Goal: Information Seeking & Learning: Learn about a topic

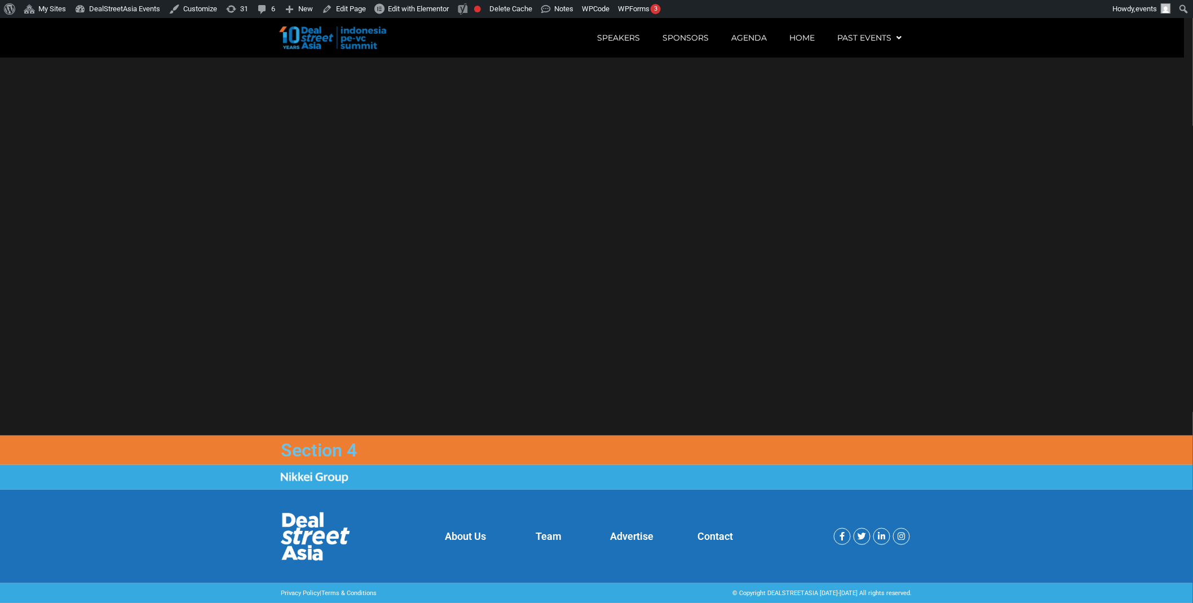
scroll to position [18, 0]
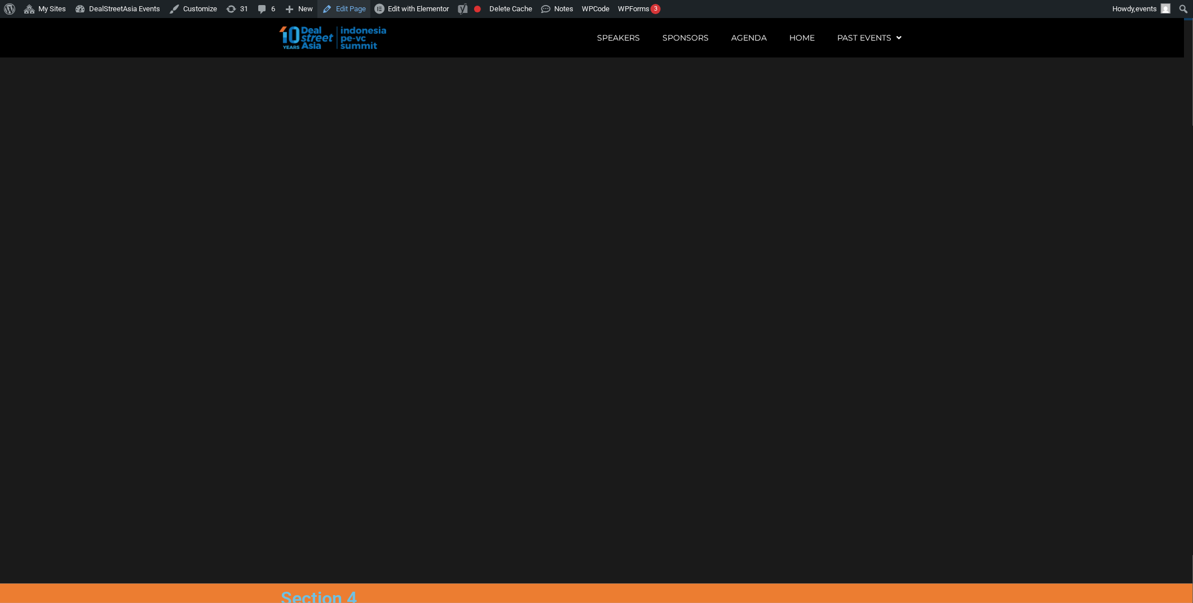
click at [341, 10] on link "Edit Page" at bounding box center [343, 9] width 53 height 18
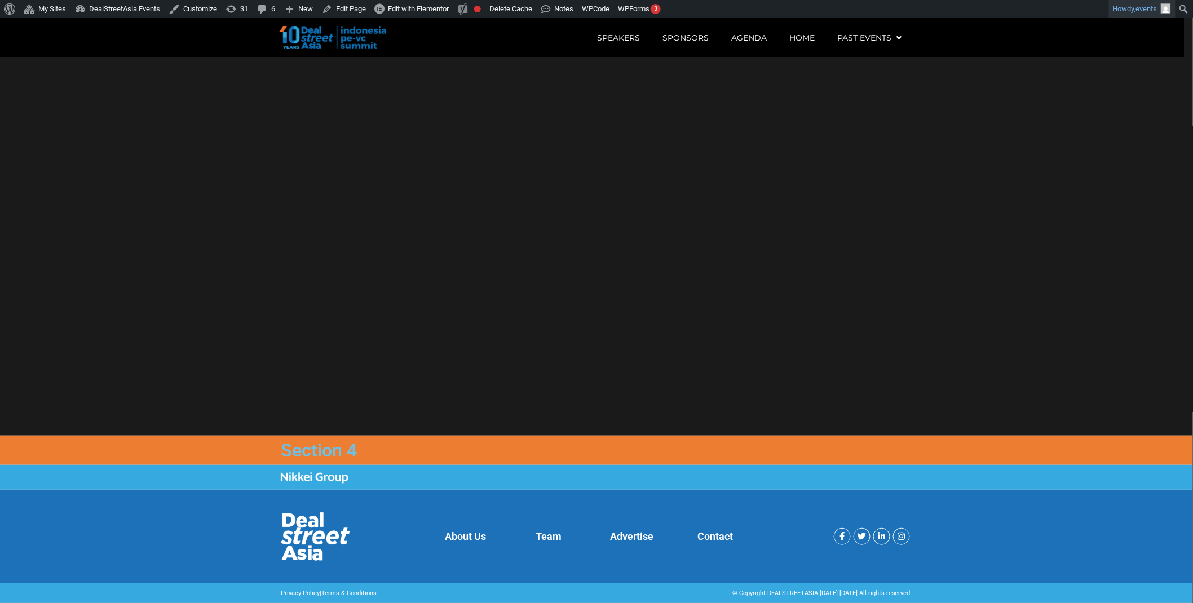
click at [1137, 14] on link "Howdy, events" at bounding box center [1142, 9] width 67 height 18
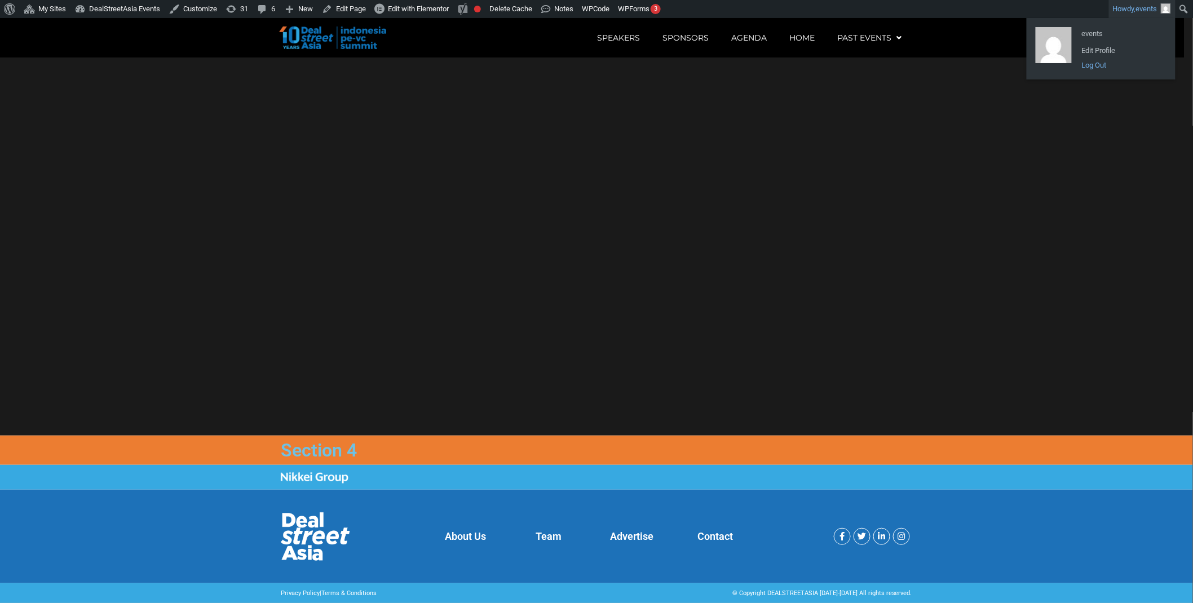
click at [1105, 63] on link "Log Out" at bounding box center [1121, 65] width 90 height 15
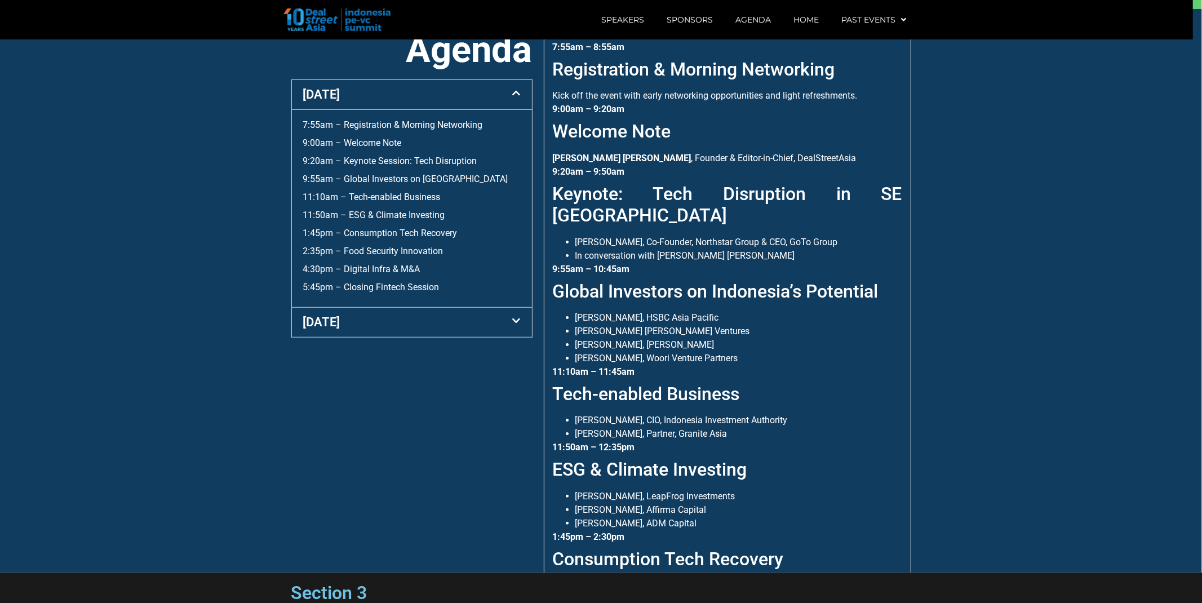
scroll to position [583, 0]
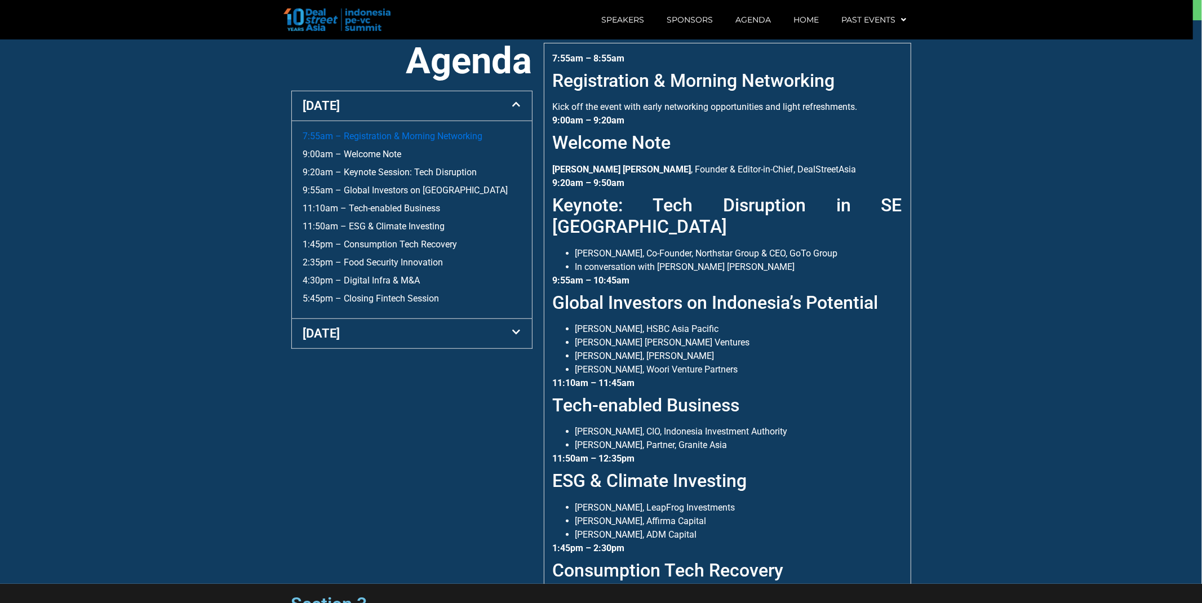
click at [369, 139] on link "7:55am – Registration & Morning Networking" at bounding box center [393, 136] width 180 height 11
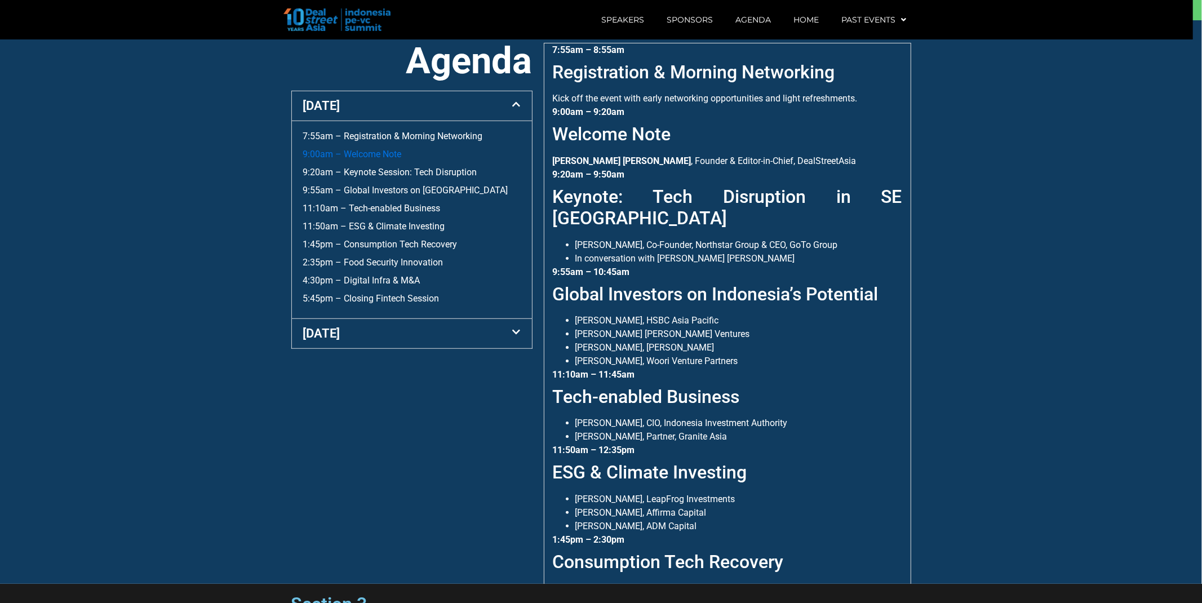
click at [370, 151] on link "9:00am – Welcome Note" at bounding box center [352, 154] width 99 height 11
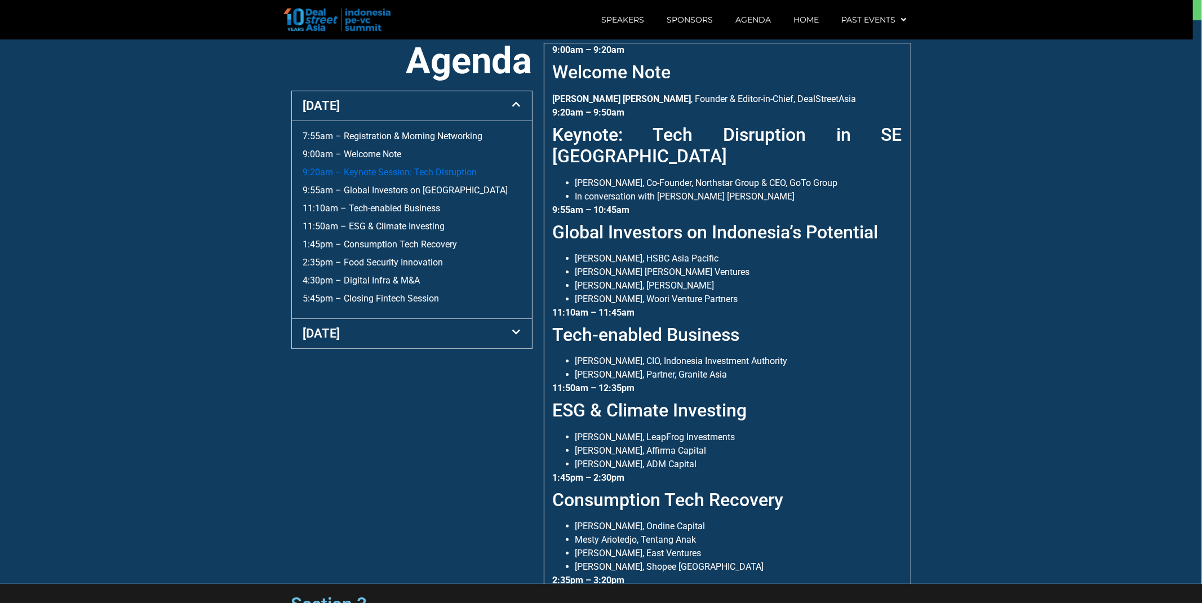
click at [369, 173] on link "9:20am – Keynote Session: Tech Disruption" at bounding box center [390, 172] width 174 height 11
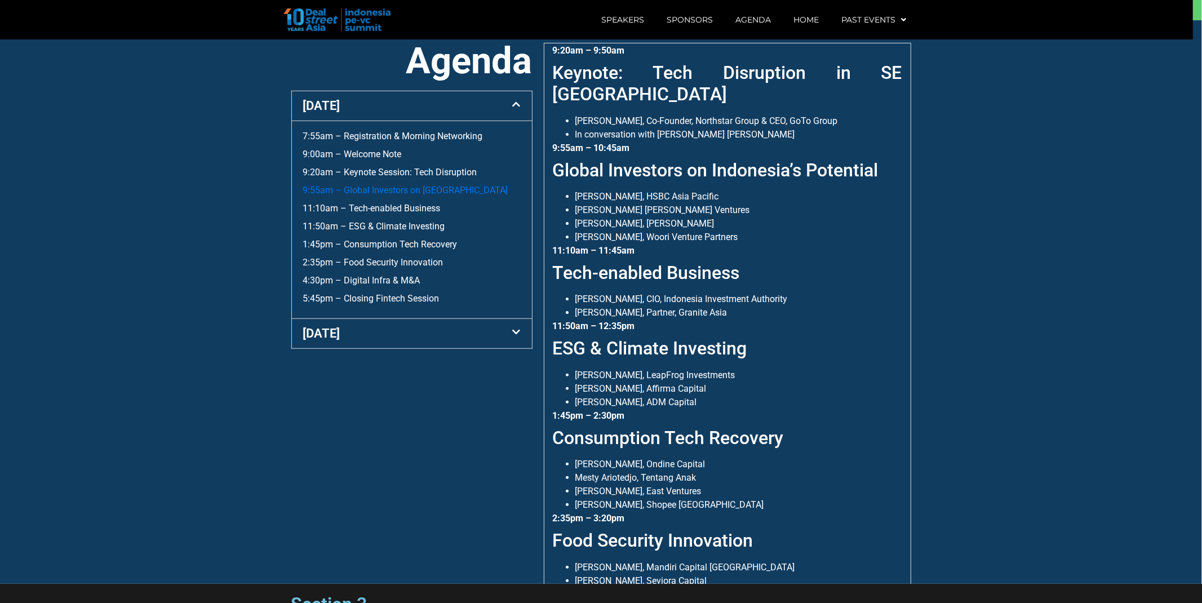
click at [374, 189] on link "9:55am – Global Investors on [GEOGRAPHIC_DATA]" at bounding box center [405, 190] width 205 height 11
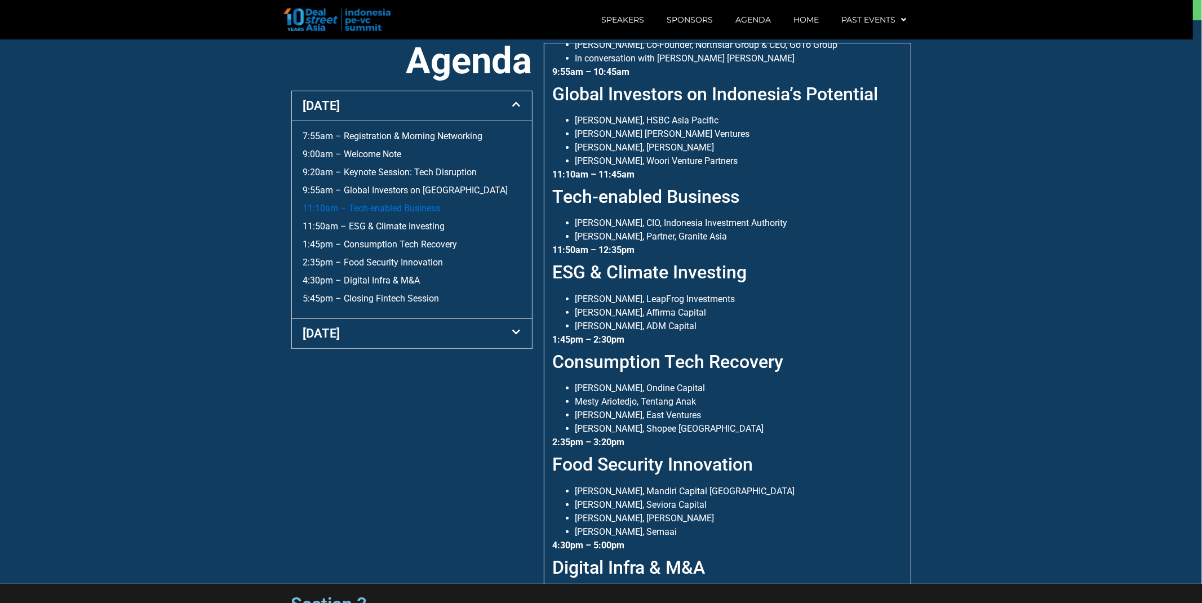
click at [378, 210] on link "11:10am – Tech-enabled Business" at bounding box center [372, 208] width 138 height 11
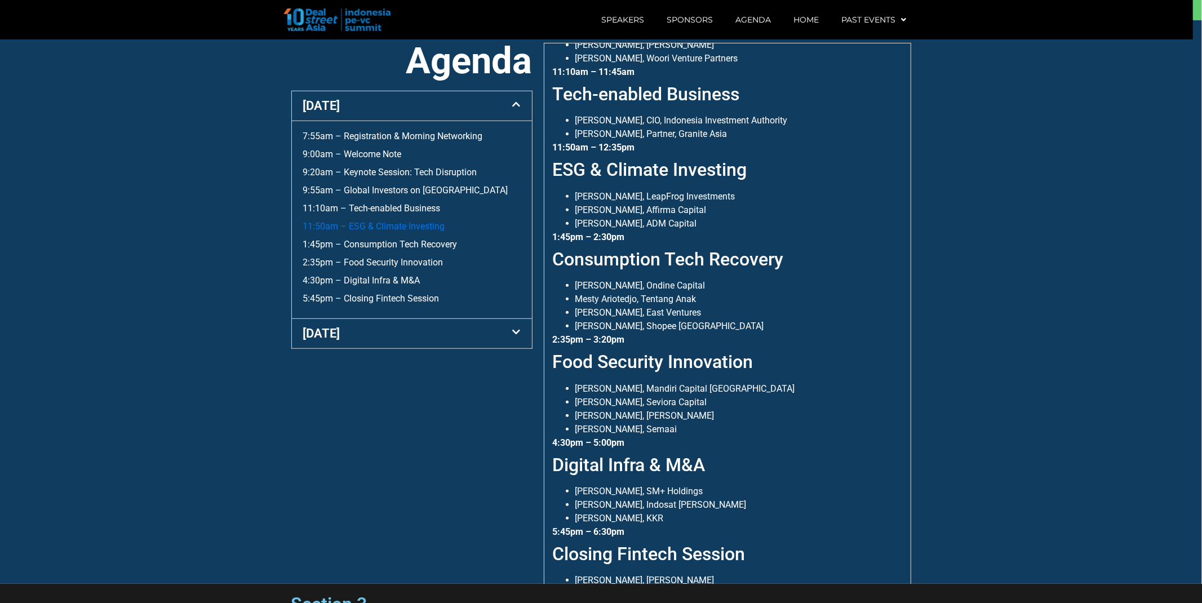
click at [382, 223] on link "11:50am – ESG & Climate Investing" at bounding box center [374, 226] width 142 height 11
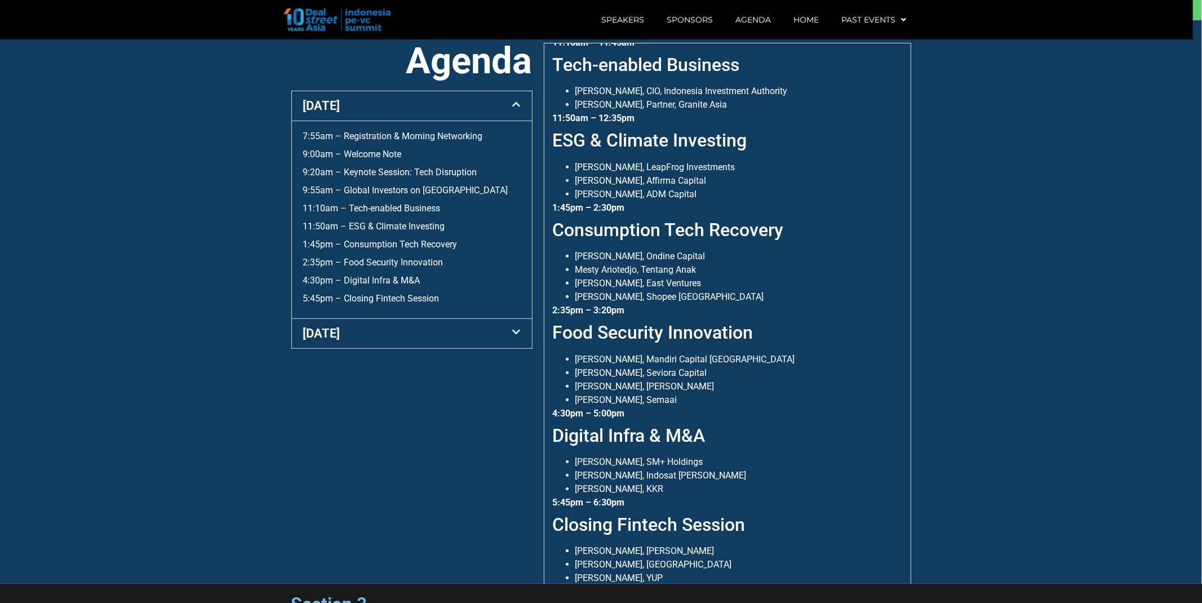
click at [359, 326] on div "[DATE]" at bounding box center [412, 333] width 240 height 29
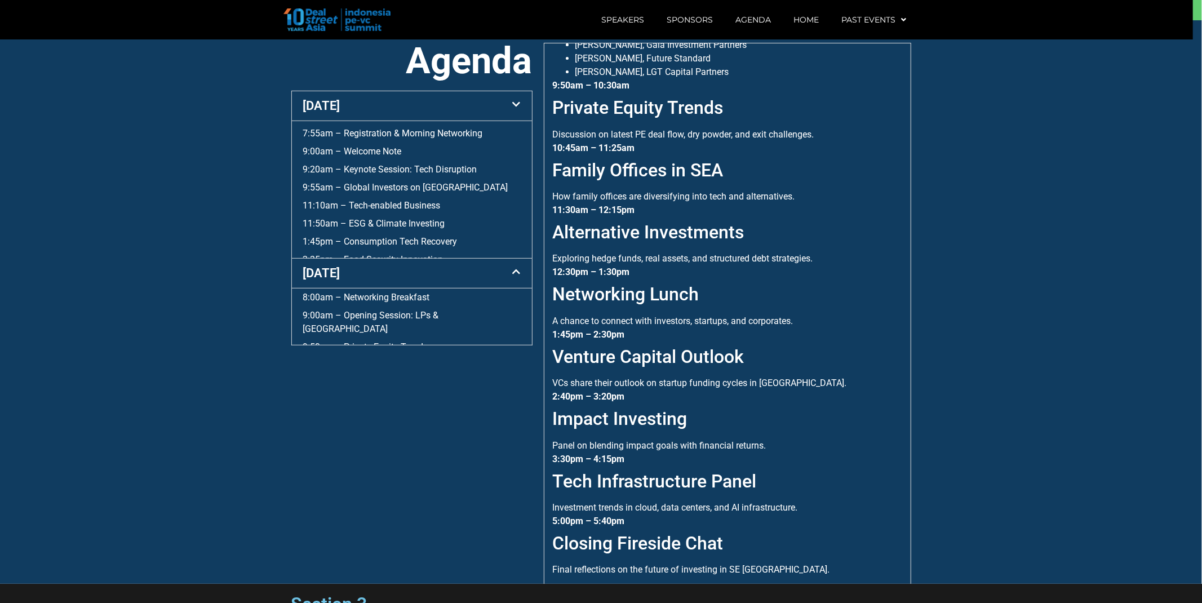
scroll to position [172, 0]
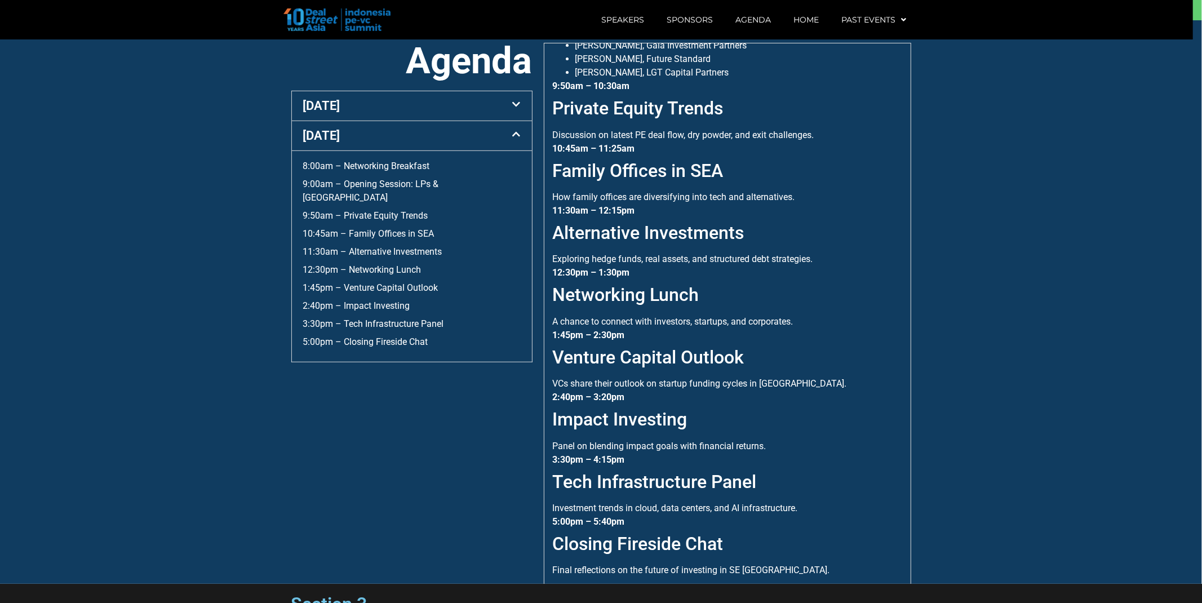
click at [328, 141] on link "[DATE]" at bounding box center [321, 136] width 37 height 14
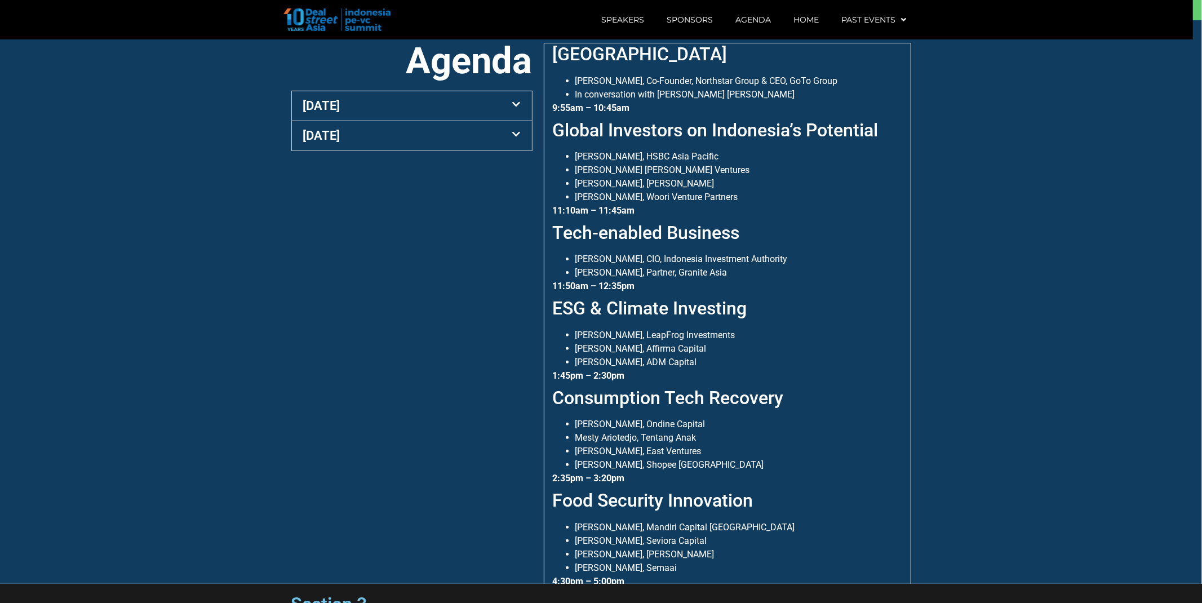
click at [327, 109] on link "[DATE]" at bounding box center [321, 106] width 37 height 14
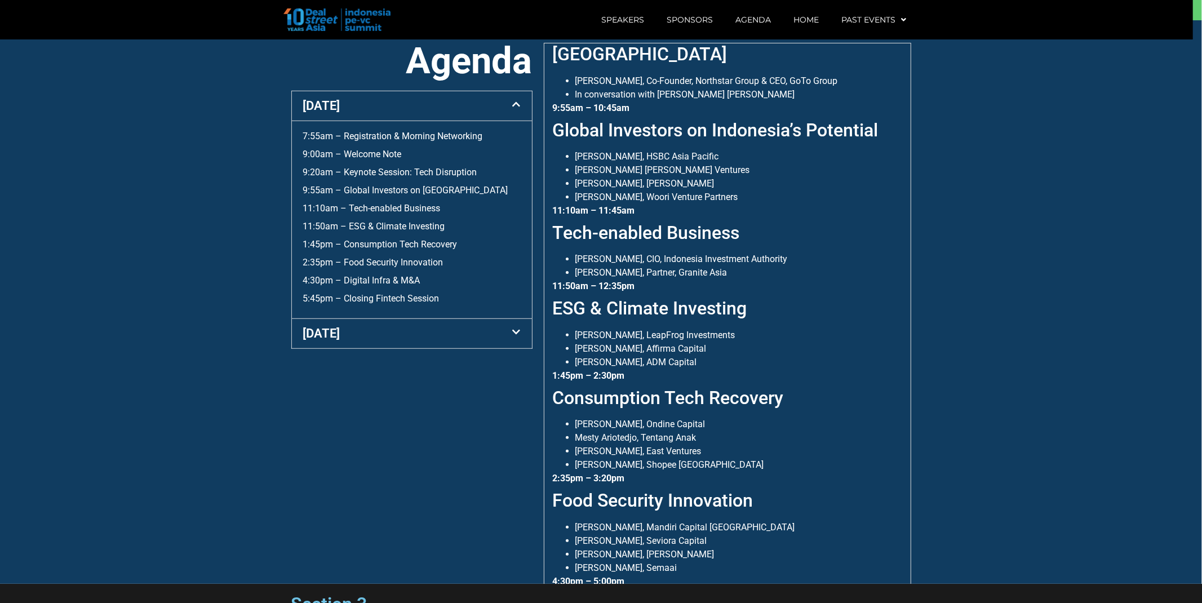
click at [323, 100] on link "[DATE]" at bounding box center [321, 106] width 37 height 14
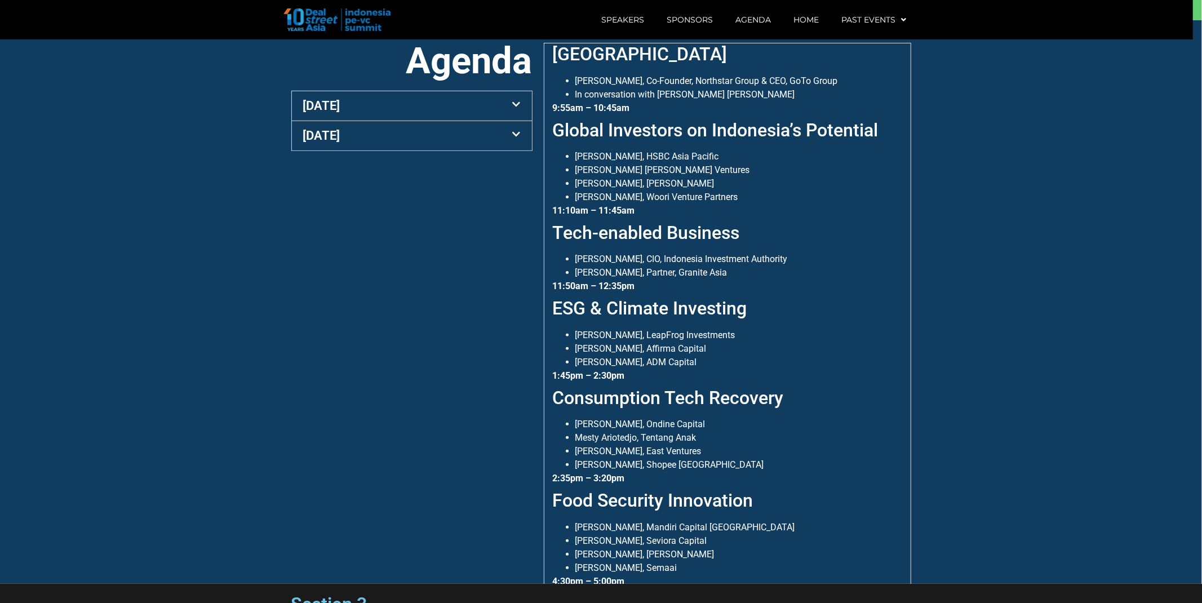
click at [325, 131] on link "[DATE]" at bounding box center [321, 136] width 37 height 14
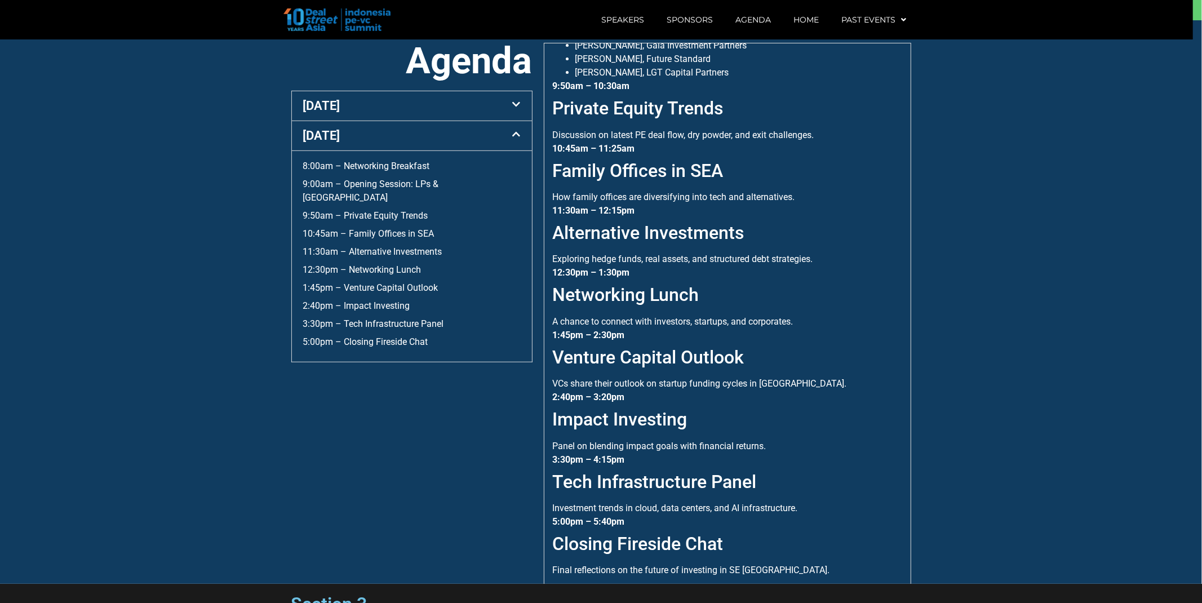
click at [318, 106] on link "[DATE]" at bounding box center [321, 106] width 37 height 14
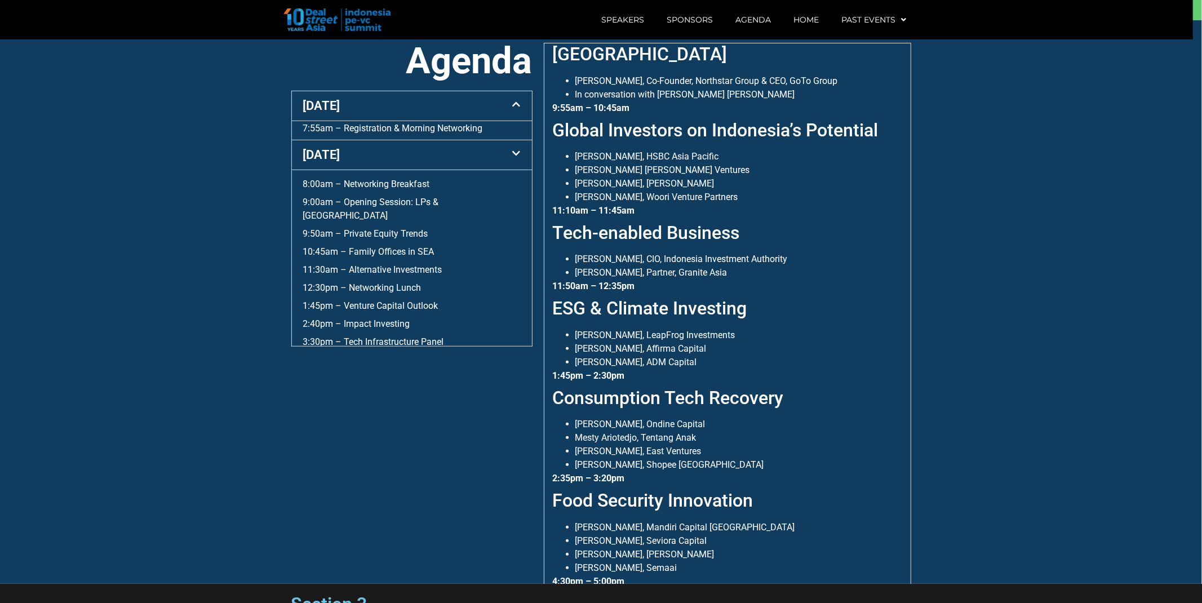
scroll to position [340, 0]
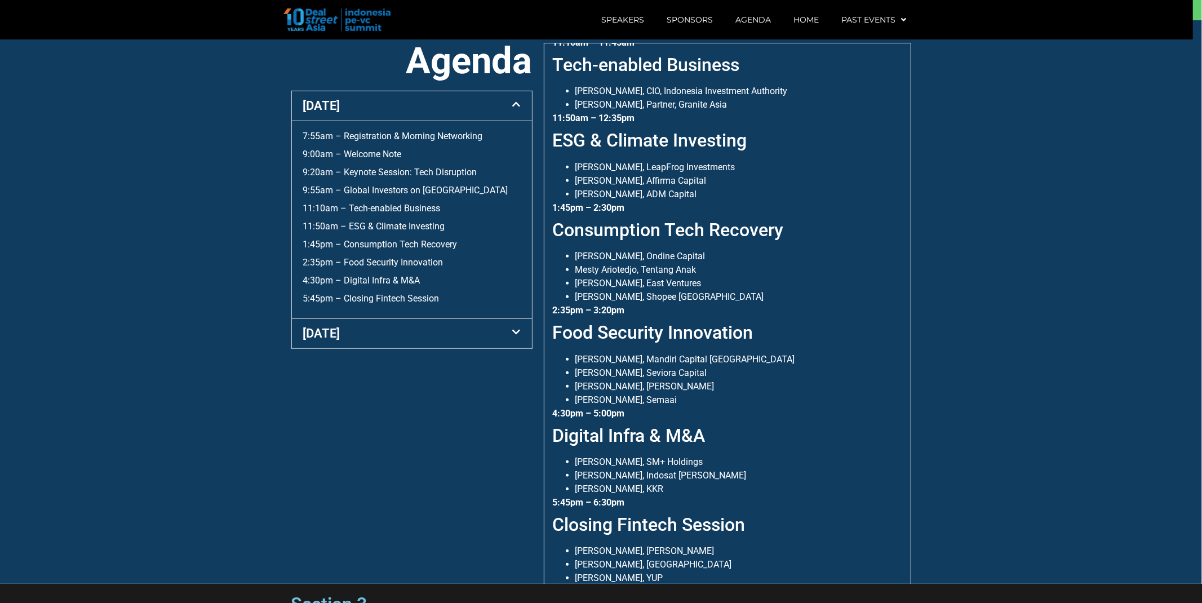
click at [314, 329] on link "[DATE]" at bounding box center [321, 333] width 37 height 14
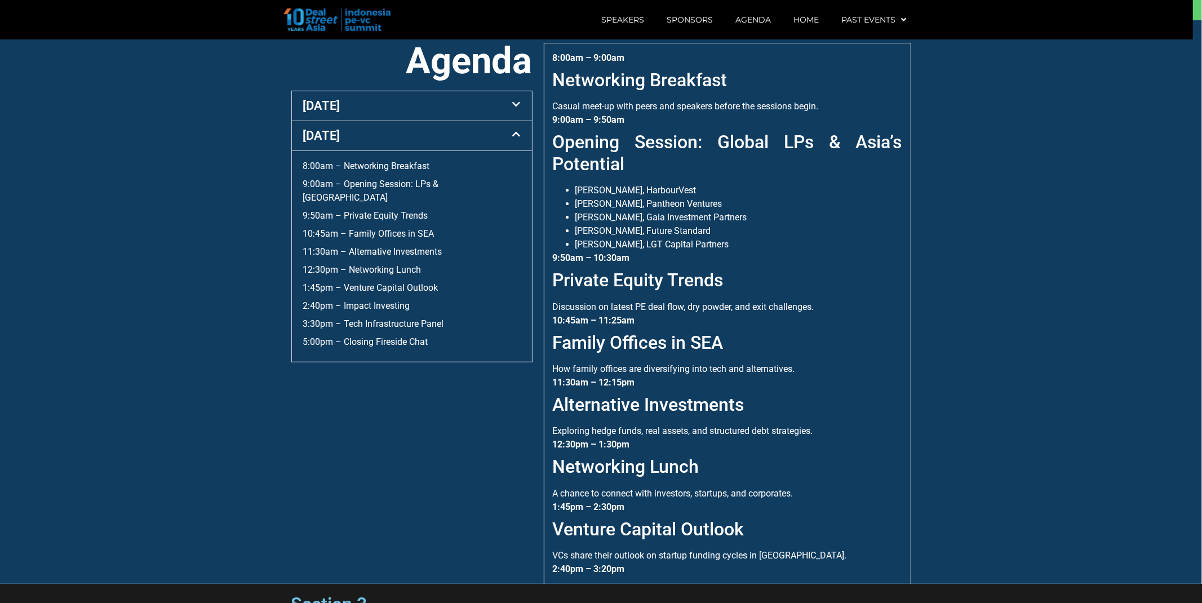
scroll to position [0, 0]
click at [304, 104] on link "[DATE]" at bounding box center [321, 106] width 37 height 14
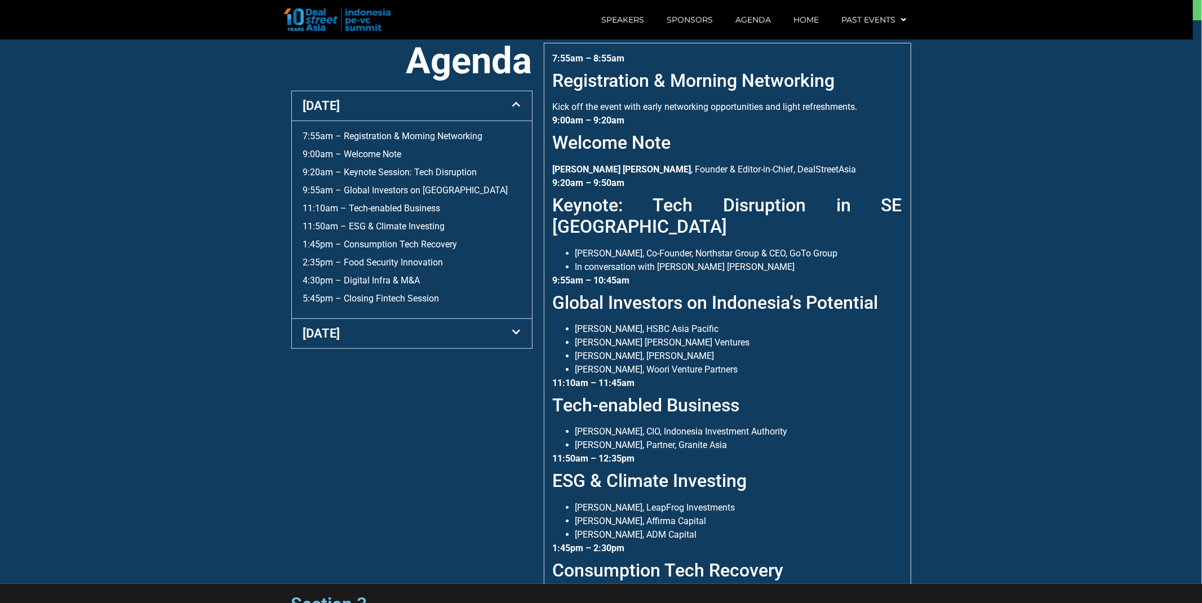
click at [318, 338] on link "[DATE]" at bounding box center [321, 333] width 37 height 14
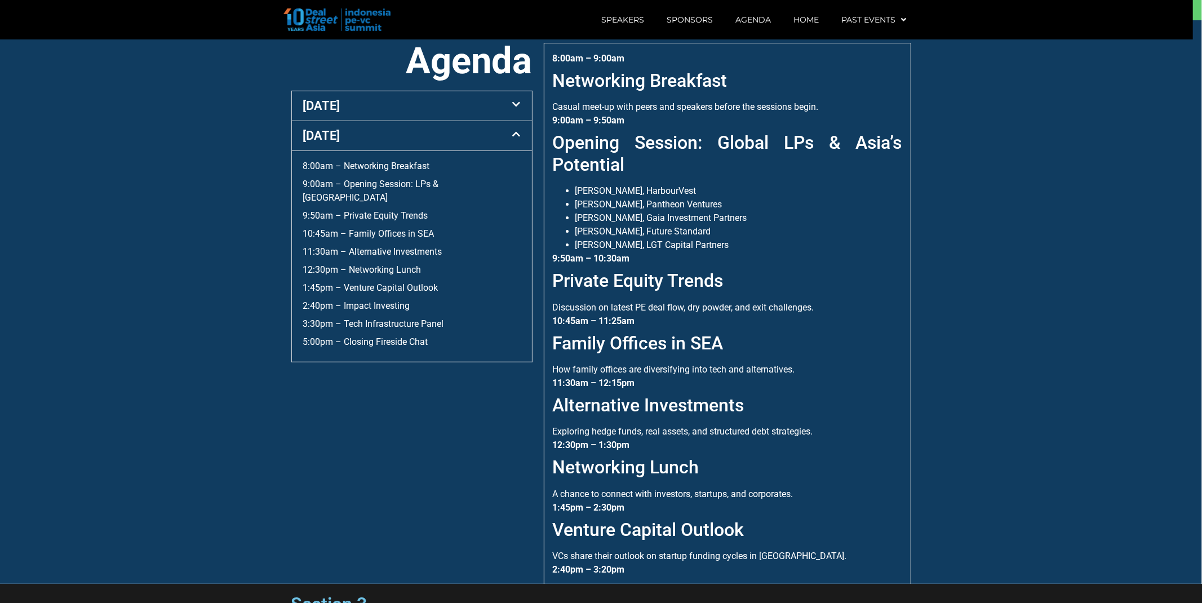
click at [322, 108] on link "[DATE]" at bounding box center [321, 106] width 37 height 14
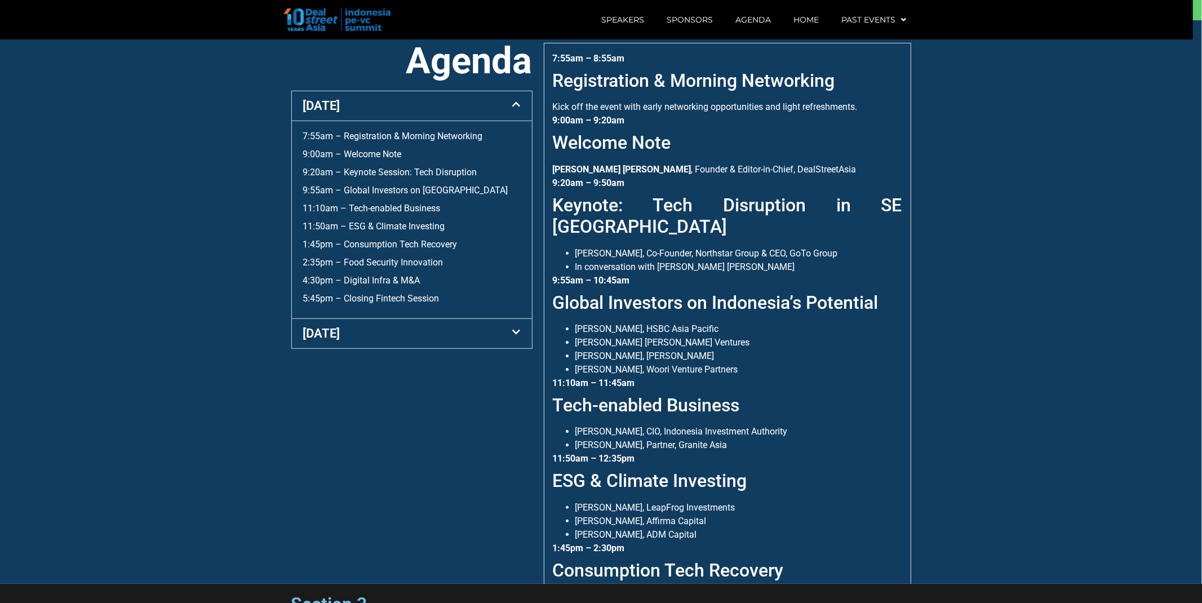
click at [321, 335] on link "[DATE]" at bounding box center [321, 333] width 37 height 14
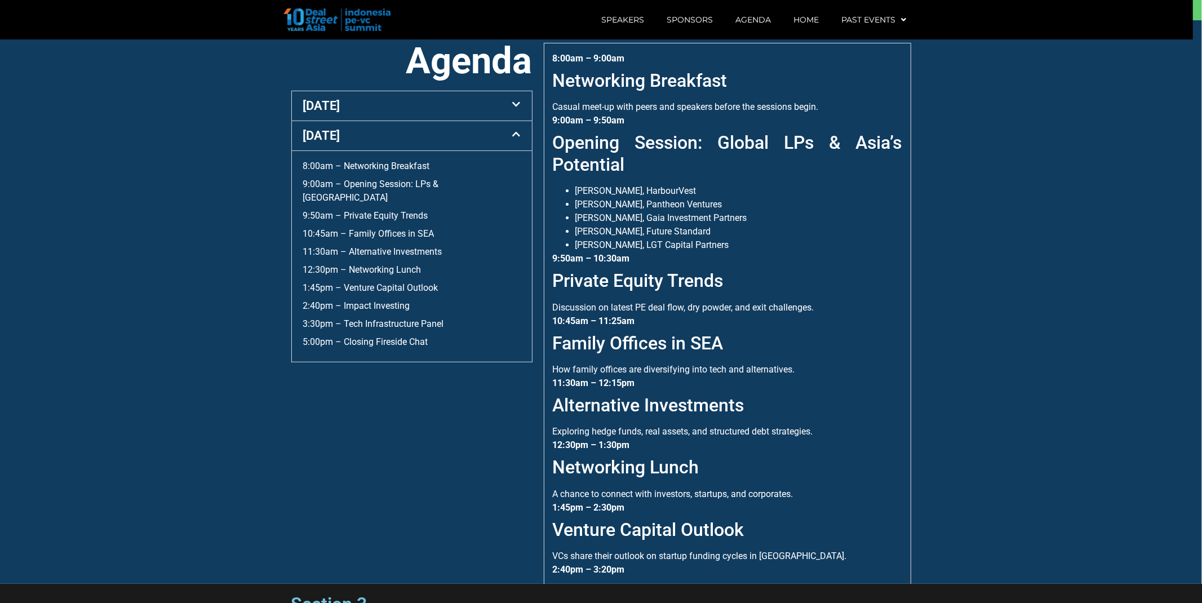
click at [318, 113] on div "[DATE]" at bounding box center [412, 105] width 240 height 29
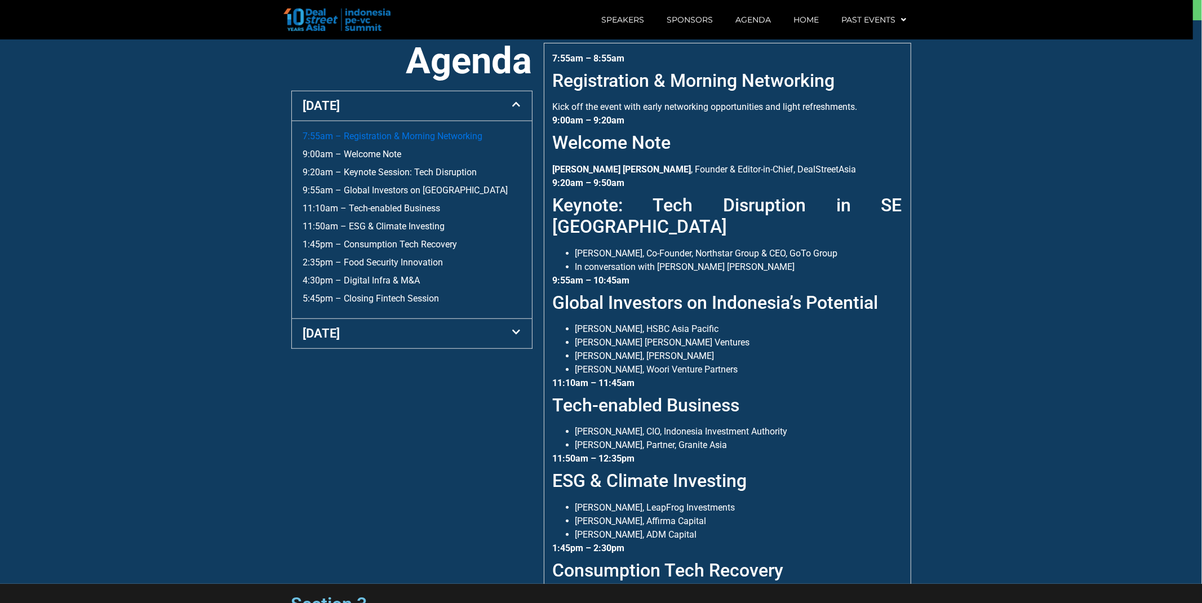
click at [336, 137] on link "7:55am – Registration & Morning Networking" at bounding box center [393, 136] width 180 height 11
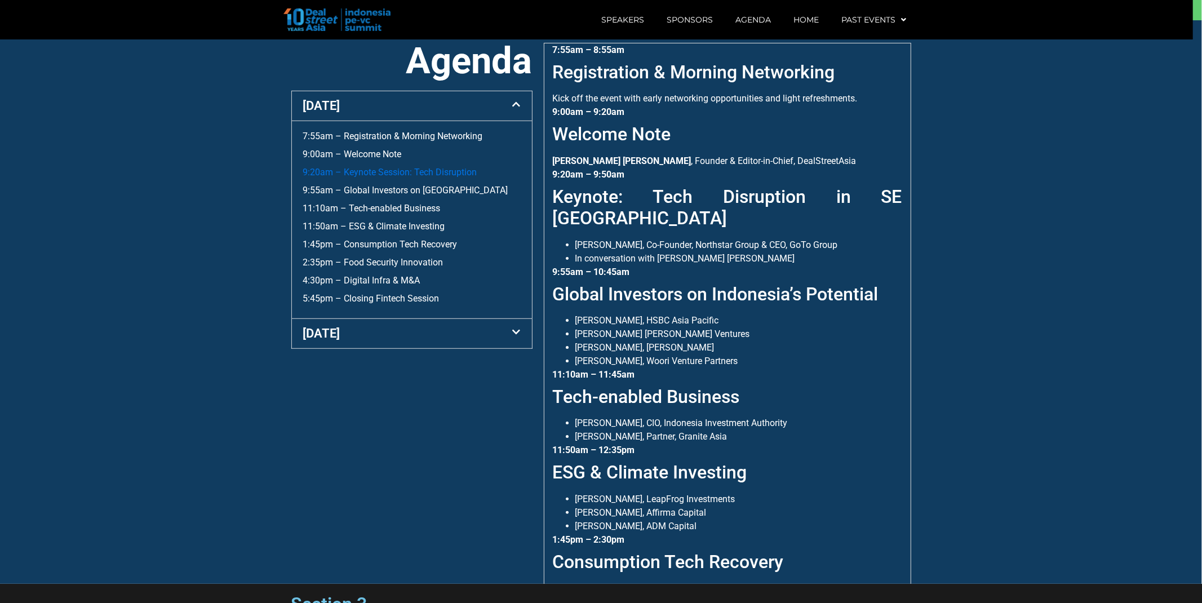
click at [354, 167] on link "9:20am – Keynote Session: Tech Disruption" at bounding box center [390, 172] width 174 height 11
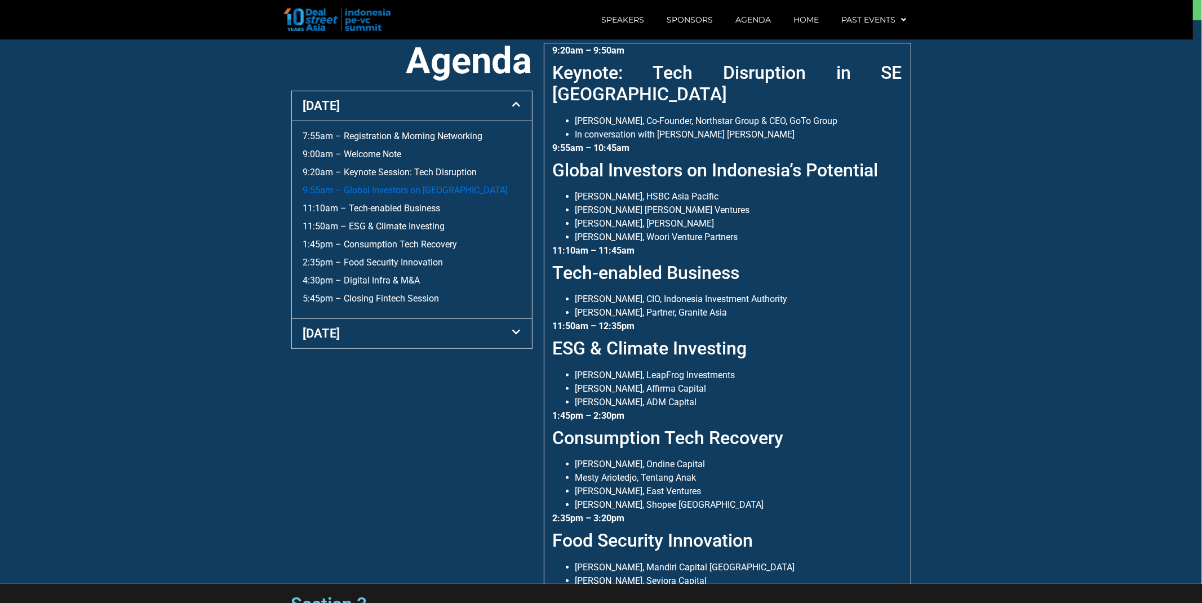
click at [359, 193] on link "9:55am – Global Investors on [GEOGRAPHIC_DATA]" at bounding box center [405, 190] width 205 height 11
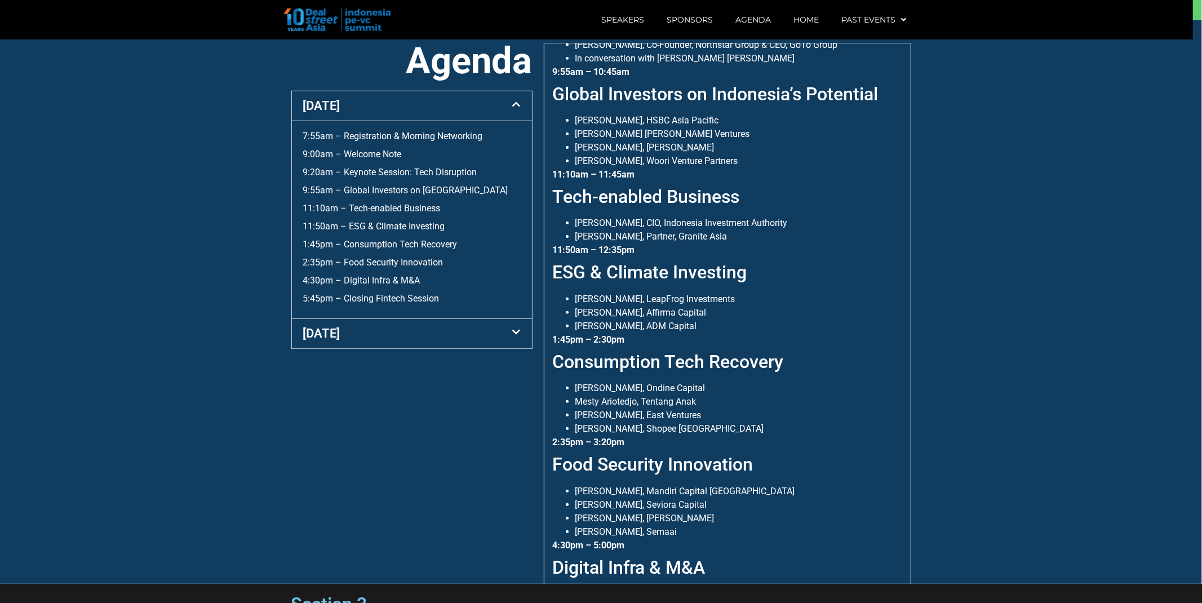
click at [361, 216] on div "7:55am – Registration & Morning Networking 9:00am – Welcome Note 9:20am – Keyno…" at bounding box center [412, 218] width 218 height 176
click at [358, 251] on div "1:45pm – Consumption Tech Recovery" at bounding box center [412, 245] width 218 height 14
click at [359, 274] on div "4:30pm – Digital Infra & M&A" at bounding box center [412, 281] width 218 height 14
click at [368, 285] on link "4:30pm – Digital Infra & M&A" at bounding box center [361, 280] width 117 height 11
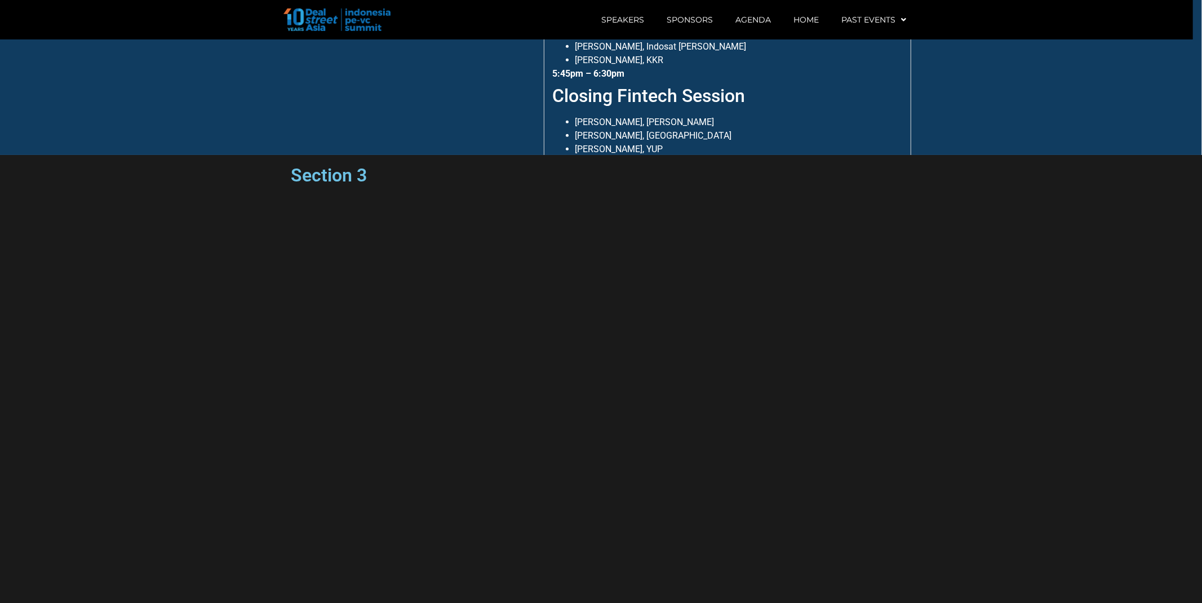
click at [378, 297] on section "Section 3" at bounding box center [601, 437] width 1202 height 564
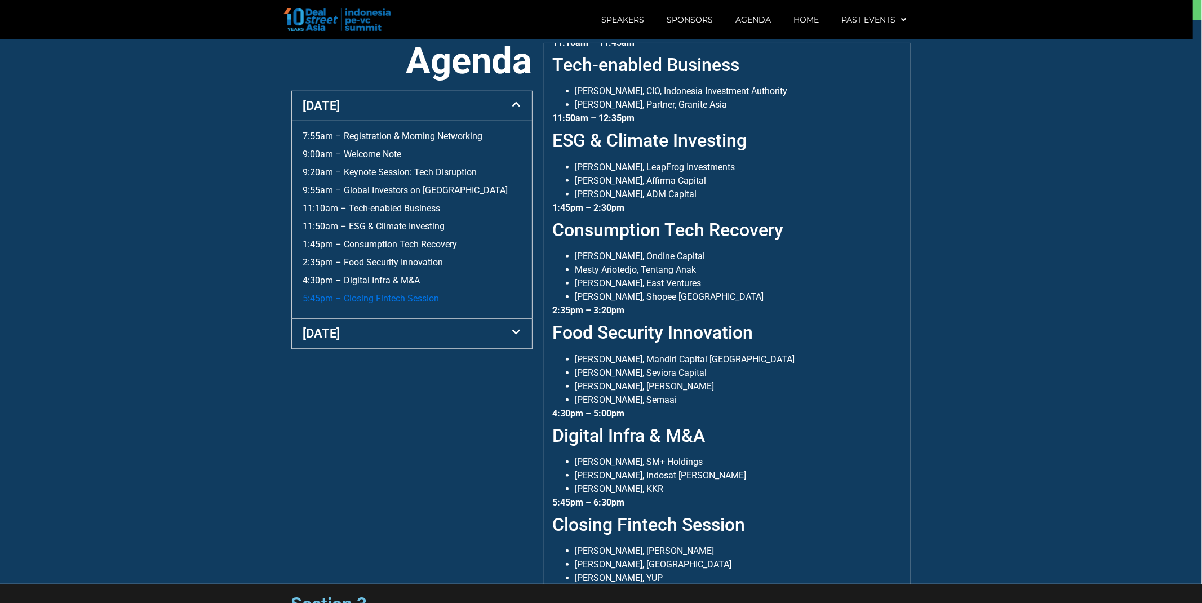
click at [379, 300] on link "5:45pm – Closing Fintech Session" at bounding box center [371, 298] width 136 height 11
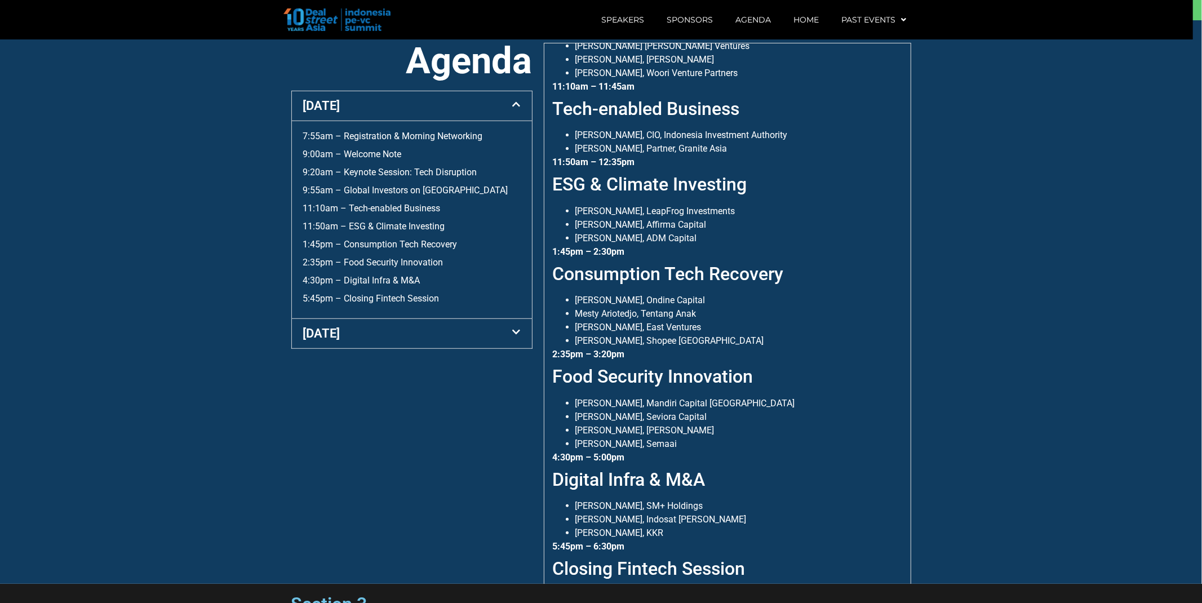
scroll to position [340, 0]
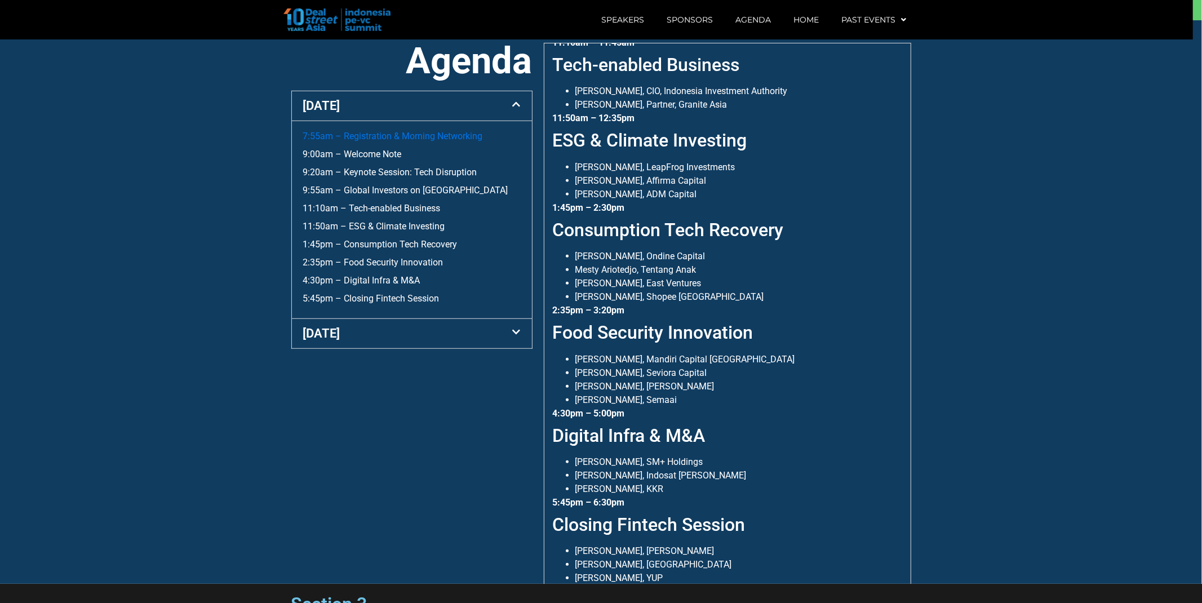
click at [352, 134] on link "7:55am – Registration & Morning Networking" at bounding box center [393, 136] width 180 height 11
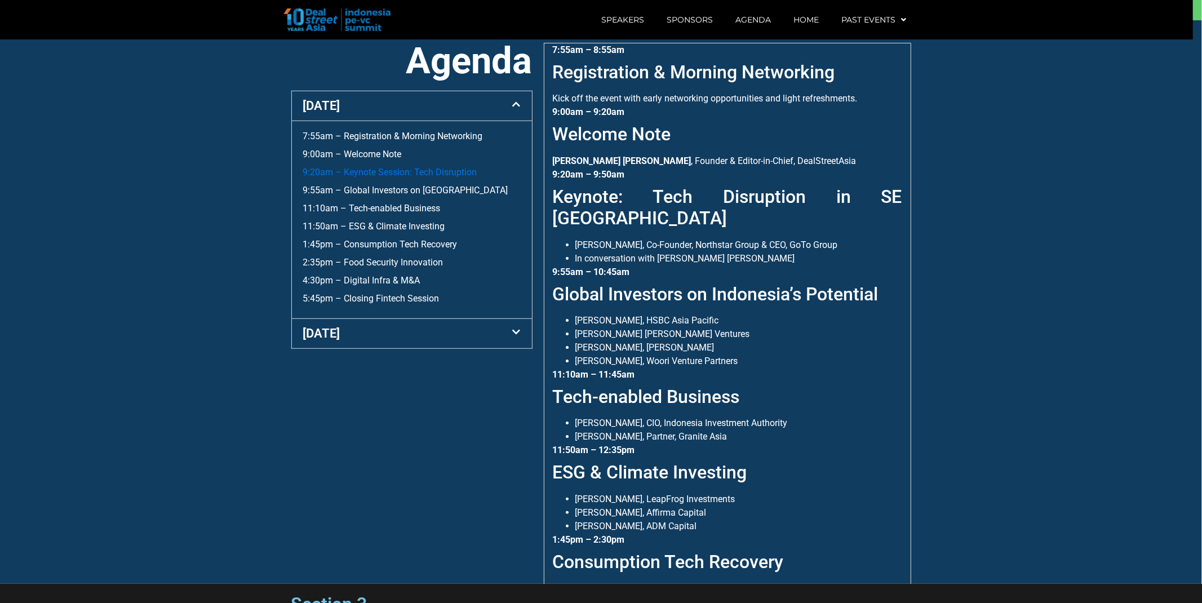
click at [364, 174] on link "9:20am – Keynote Session: Tech Disruption" at bounding box center [390, 172] width 174 height 11
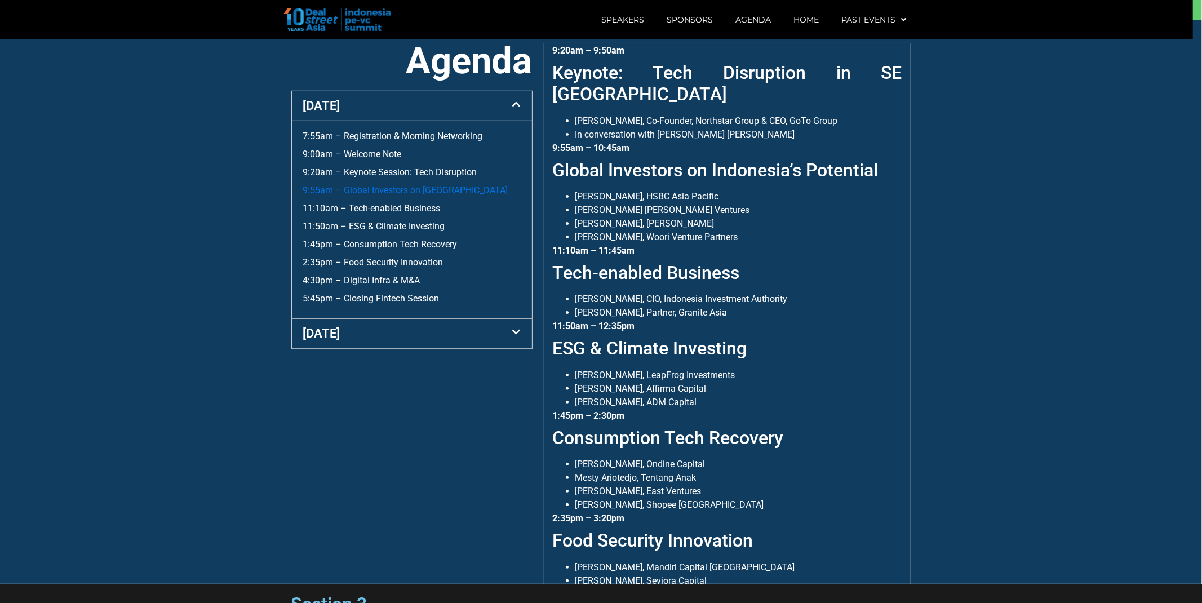
click at [366, 187] on link "9:55am – Global Investors on [GEOGRAPHIC_DATA]" at bounding box center [405, 190] width 205 height 11
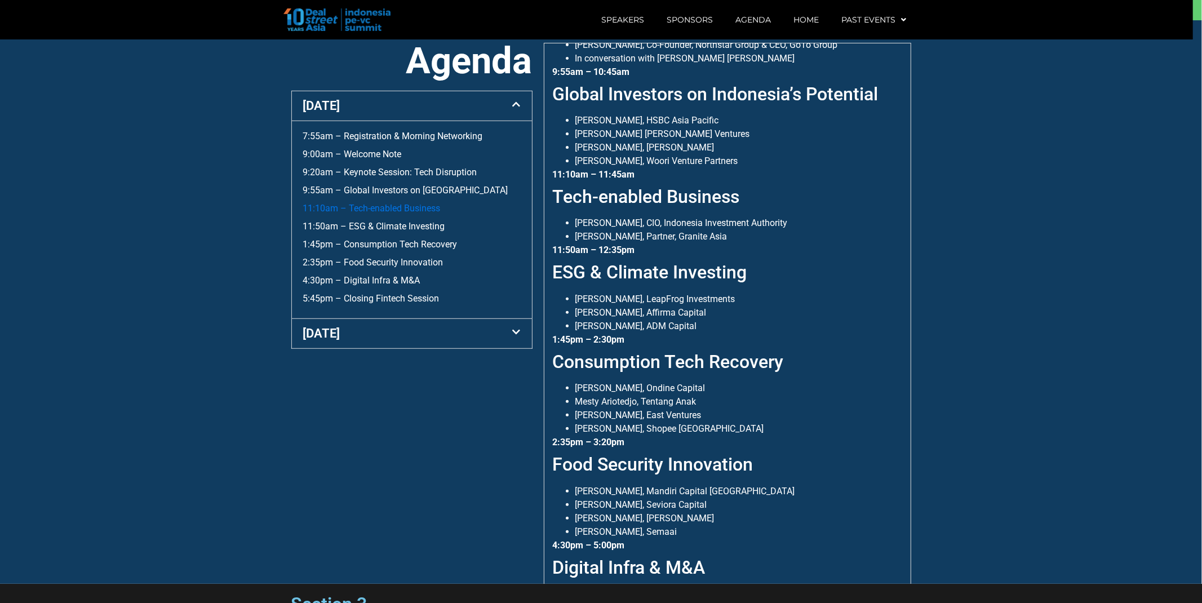
click at [364, 207] on link "11:10am – Tech-enabled Business" at bounding box center [372, 208] width 138 height 11
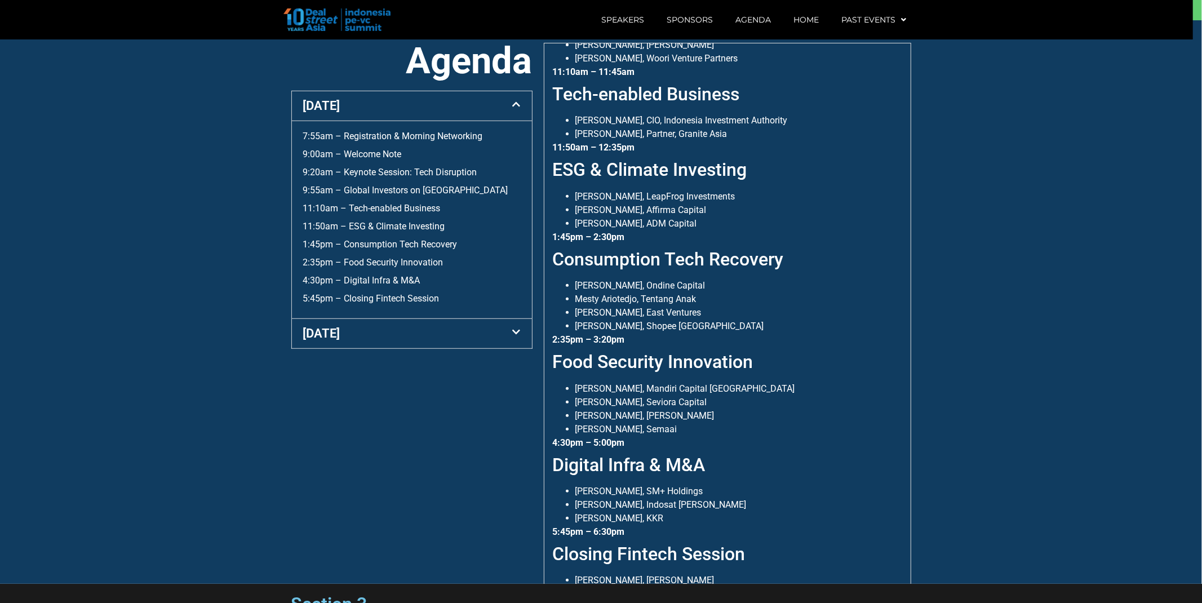
click at [363, 232] on div "11:50am – ESG & Climate Investing" at bounding box center [412, 227] width 218 height 14
click at [366, 228] on link "11:50am – ESG & Climate Investing" at bounding box center [374, 226] width 142 height 11
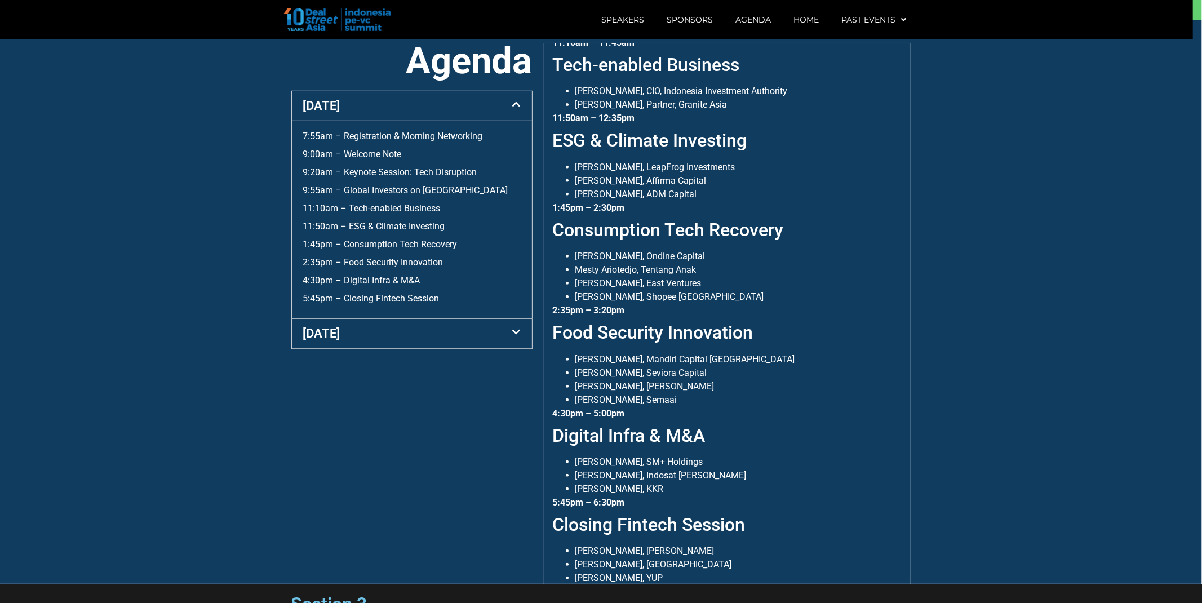
click at [366, 238] on div "1:45pm – Consumption Tech Recovery" at bounding box center [412, 245] width 218 height 14
click at [368, 241] on link "1:45pm – Consumption Tech Recovery" at bounding box center [380, 244] width 154 height 11
click at [368, 253] on div "7:55am – Registration & Morning Networking 9:00am – Welcome Note 9:20am – Keyno…" at bounding box center [412, 218] width 218 height 176
click at [370, 259] on link "2:35pm – Food Security Innovation" at bounding box center [373, 262] width 140 height 11
click at [374, 278] on link "4:30pm – Digital Infra & M&A" at bounding box center [361, 280] width 117 height 11
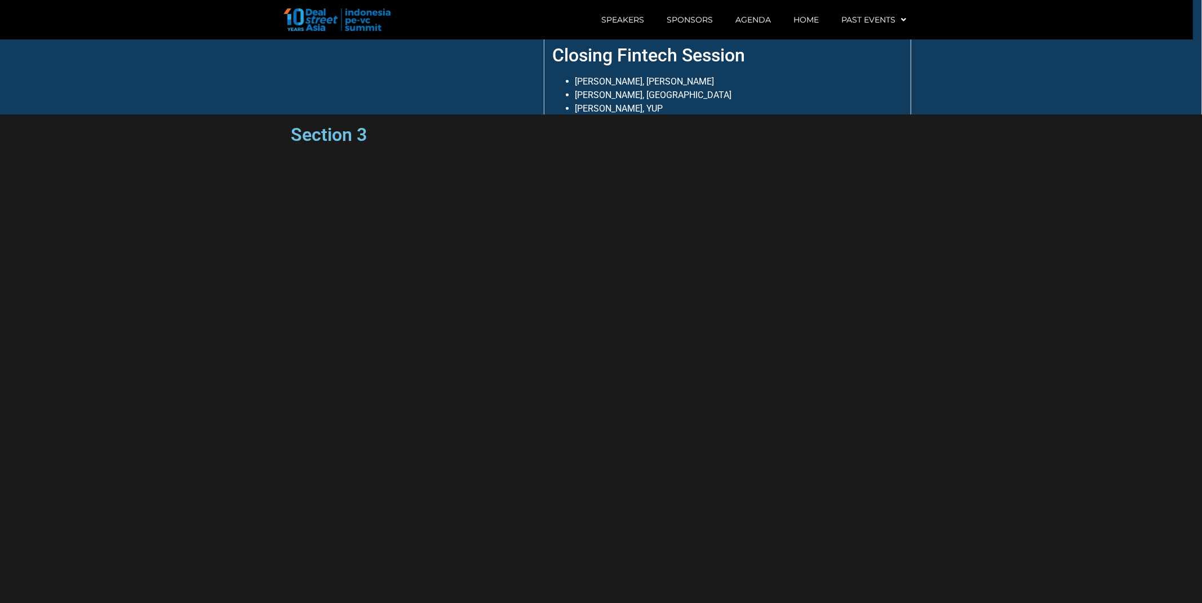
click at [379, 293] on section "Section 3" at bounding box center [601, 396] width 1202 height 564
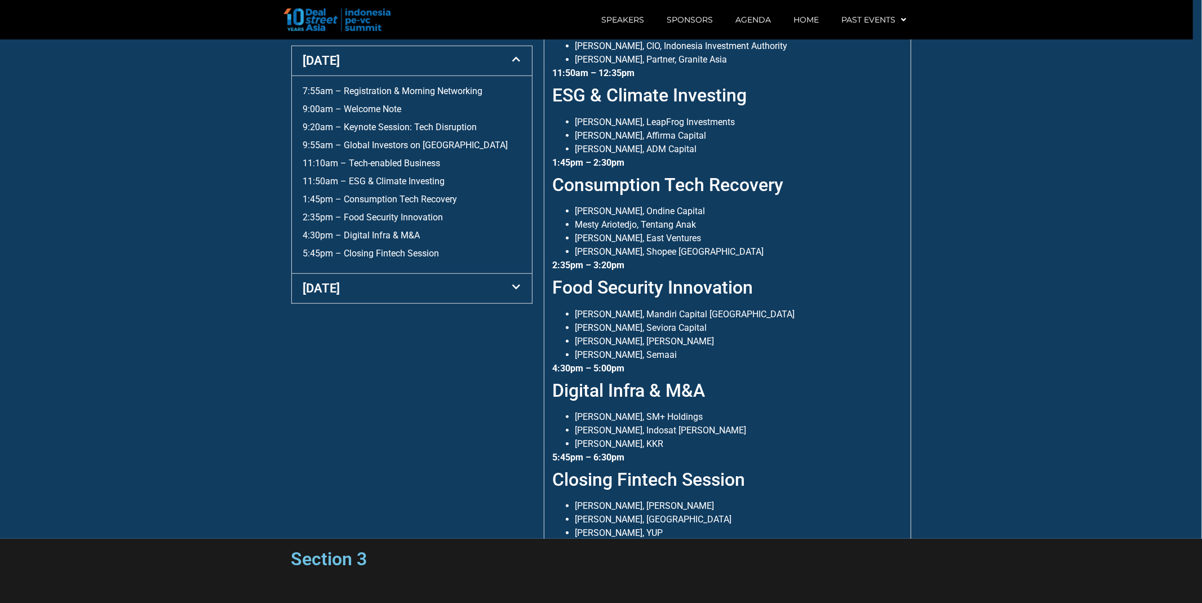
scroll to position [583, 0]
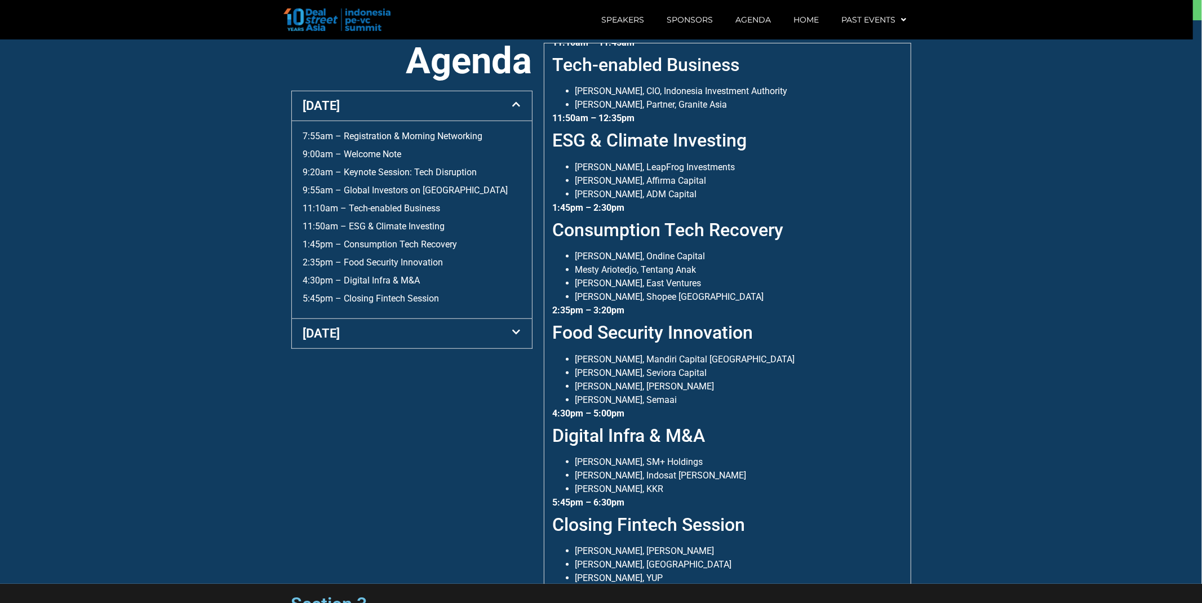
click at [397, 333] on div "[DATE]" at bounding box center [412, 333] width 240 height 29
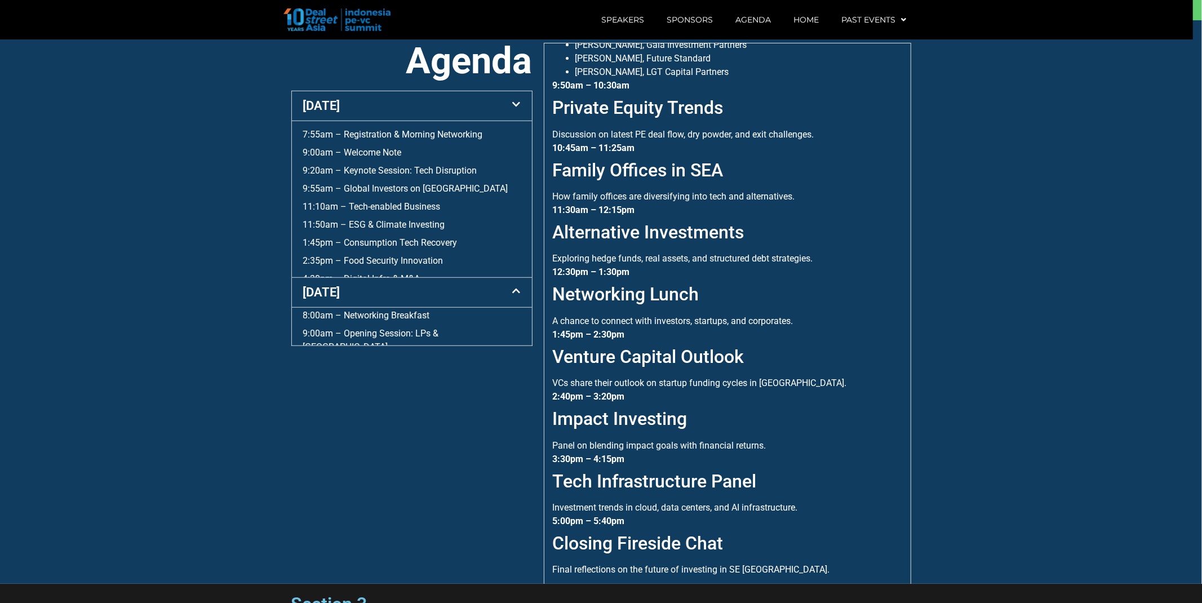
scroll to position [172, 0]
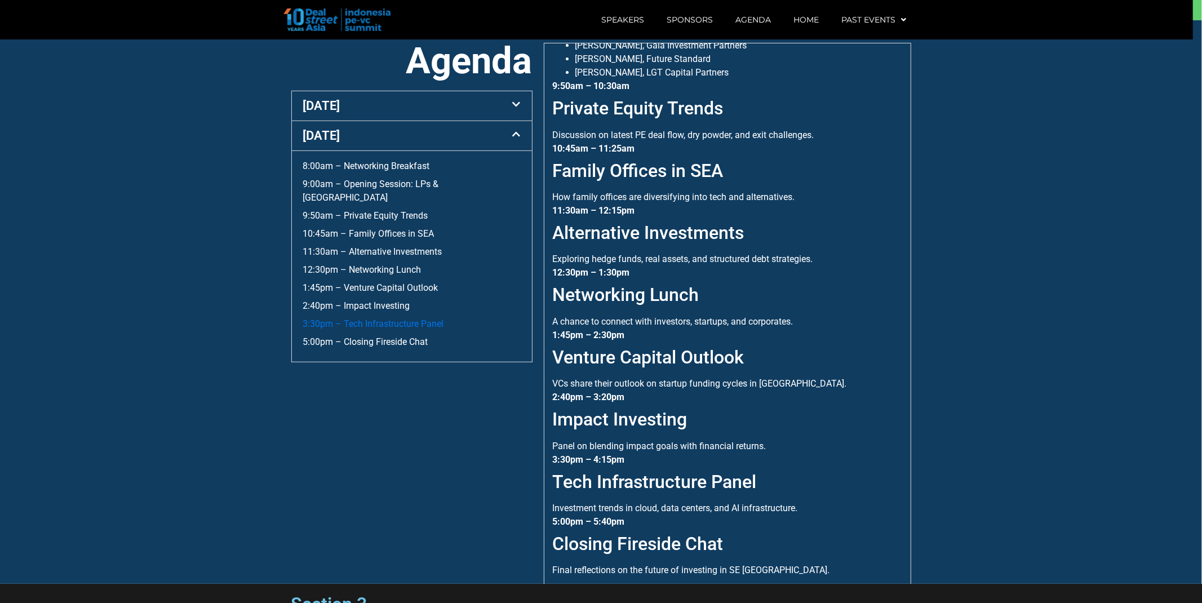
click at [402, 318] on link "3:30pm – Tech Infrastructure Panel" at bounding box center [373, 323] width 141 height 11
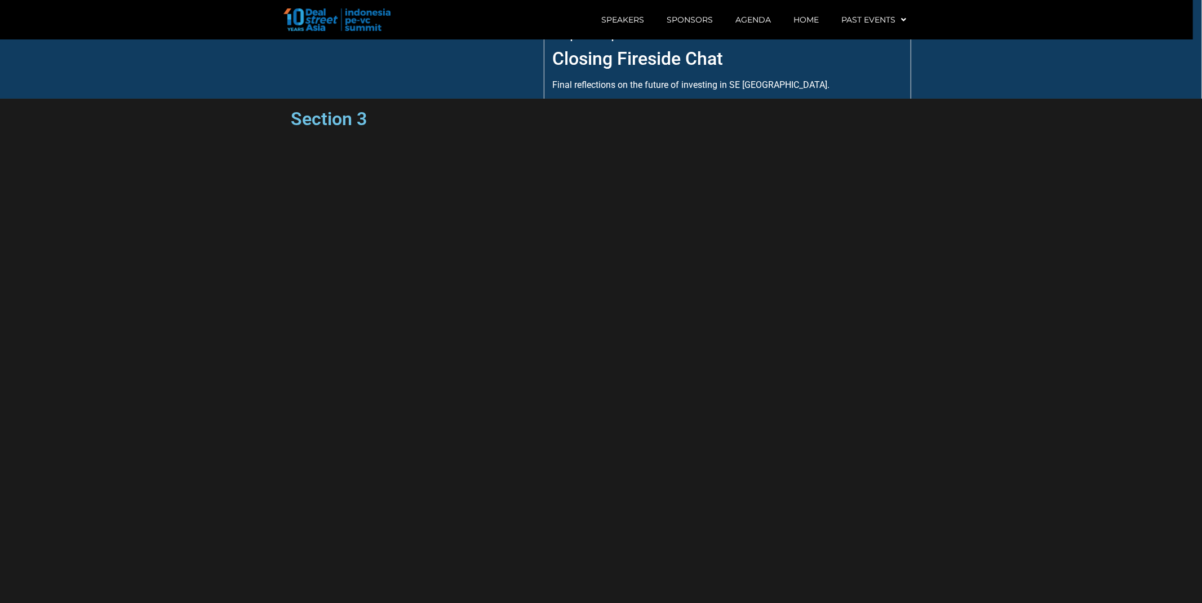
scroll to position [1147, 0]
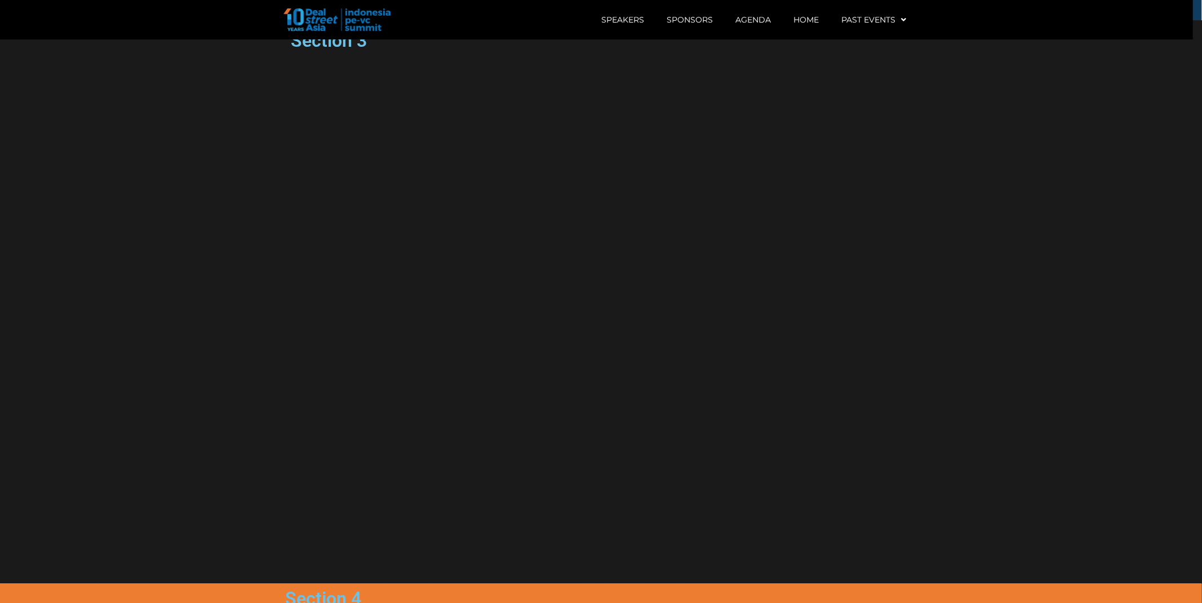
click at [330, 17] on img at bounding box center [337, 19] width 107 height 23
click at [313, 21] on img at bounding box center [337, 19] width 107 height 23
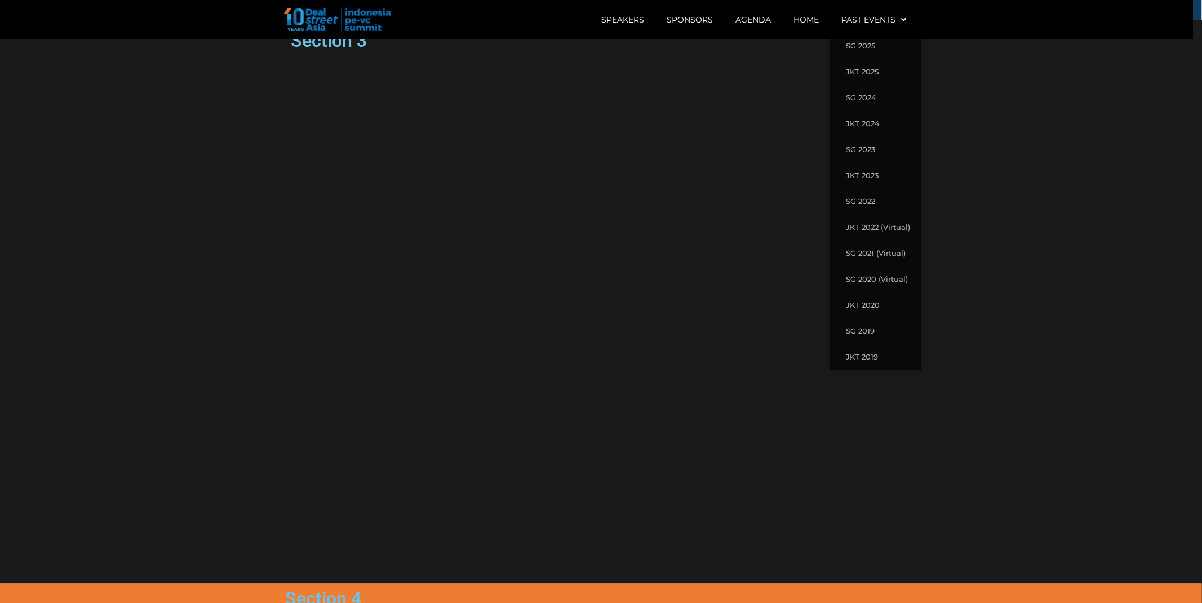
click at [736, 117] on section "Section 3" at bounding box center [601, 302] width 1202 height 564
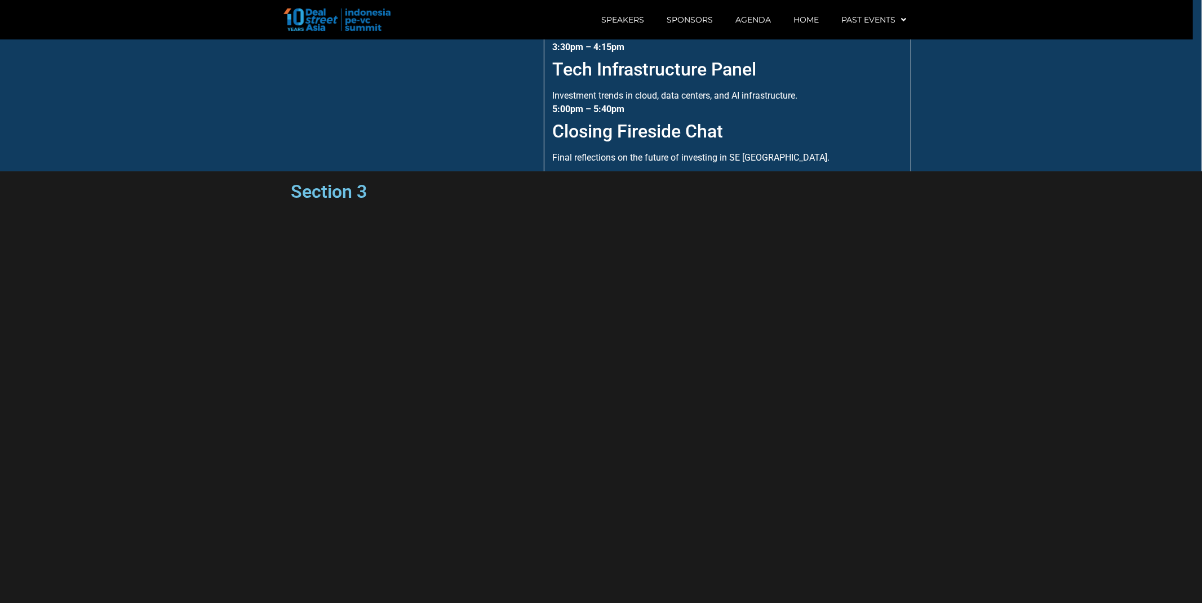
scroll to position [583, 0]
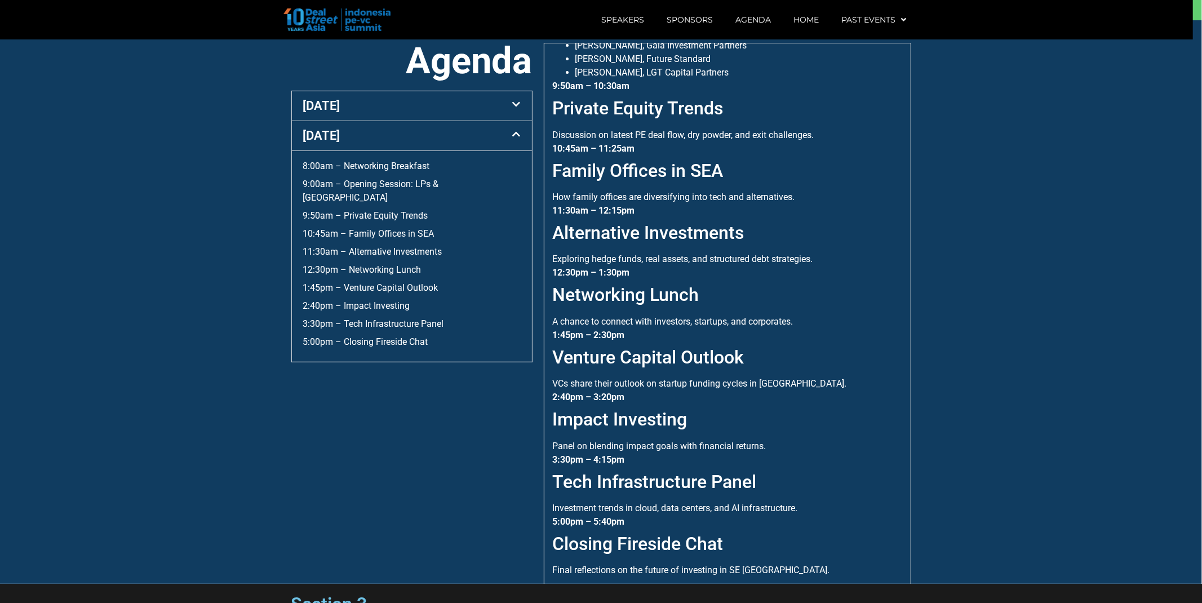
click at [514, 136] on icon at bounding box center [517, 134] width 8 height 9
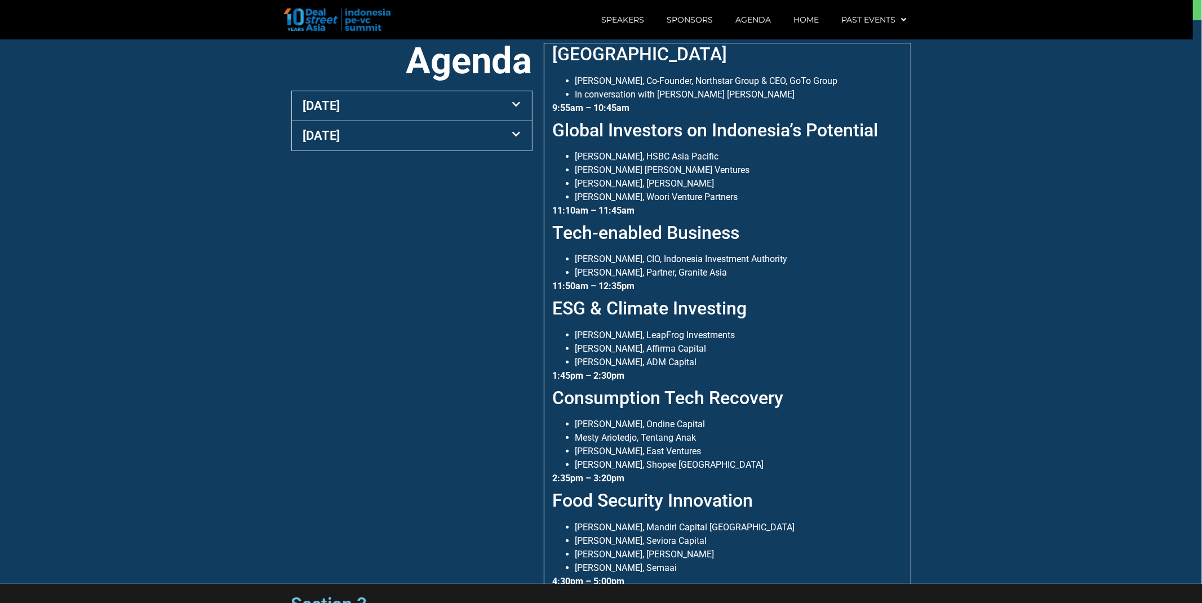
click at [515, 109] on div "[DATE]" at bounding box center [412, 105] width 240 height 29
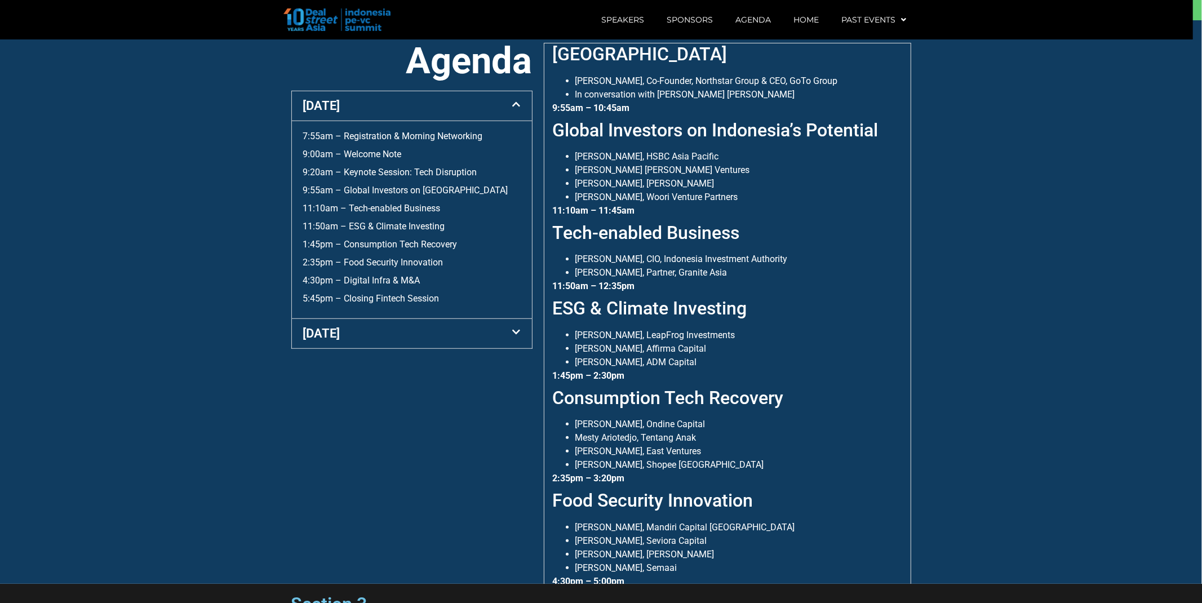
click at [515, 109] on div "[DATE]" at bounding box center [412, 105] width 240 height 29
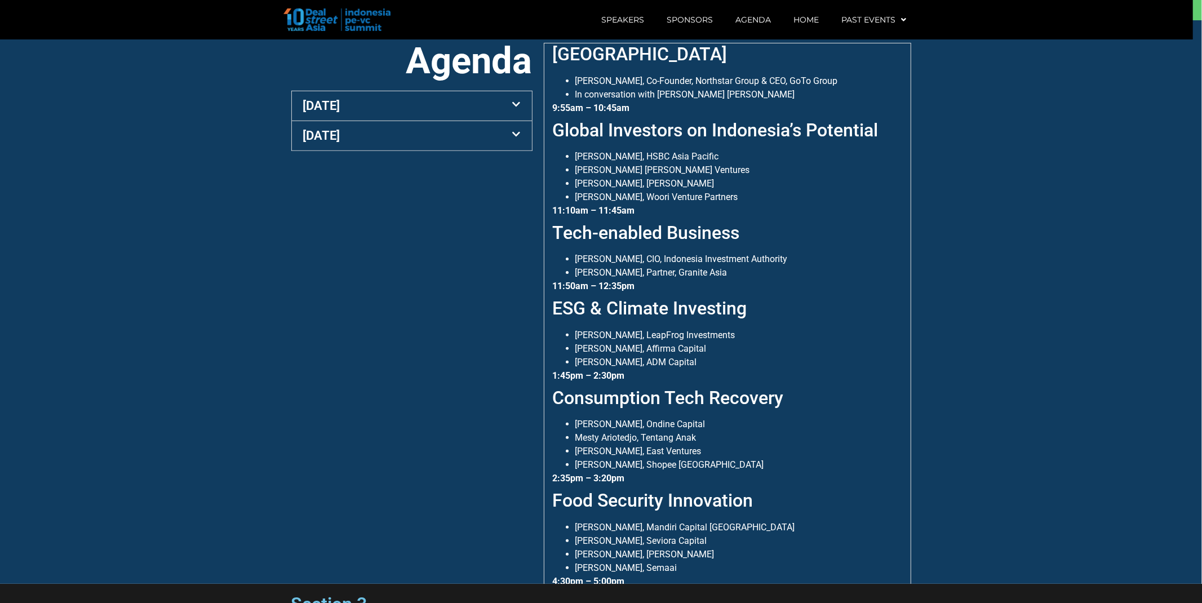
click at [513, 144] on div "[DATE]" at bounding box center [412, 135] width 240 height 29
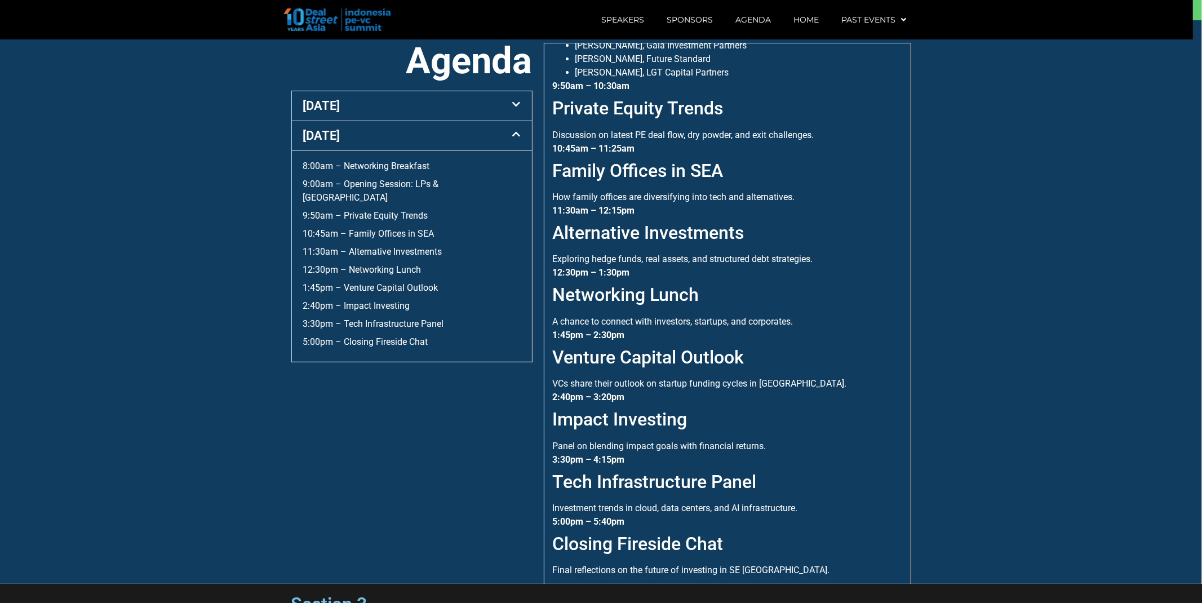
click at [513, 144] on div "[DATE]" at bounding box center [412, 135] width 240 height 29
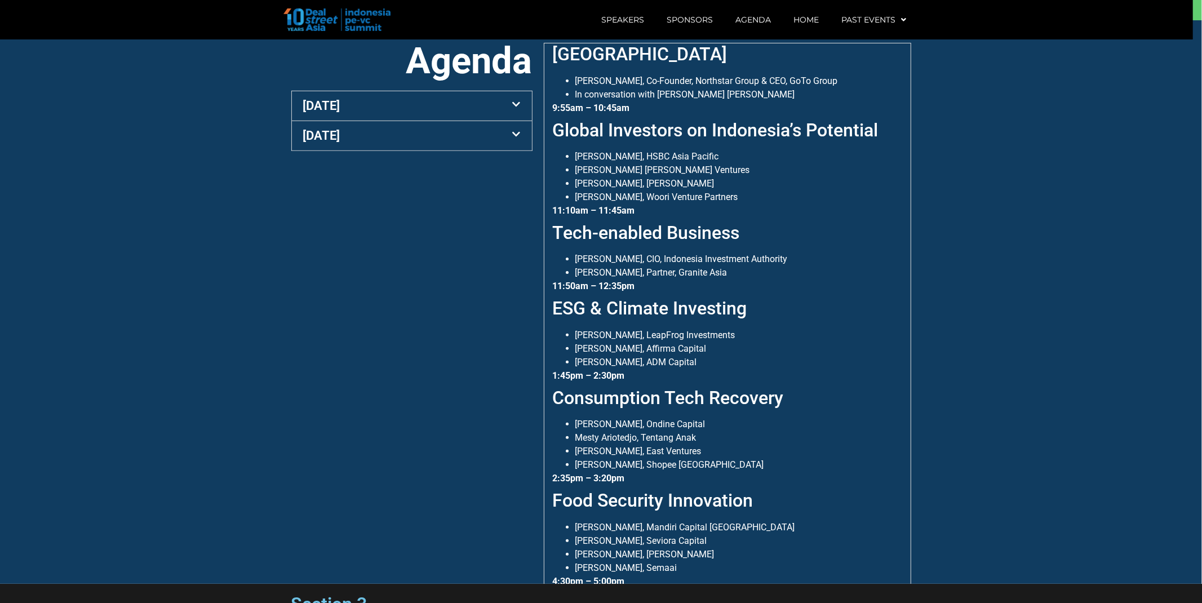
click at [353, 128] on div "[DATE]" at bounding box center [412, 135] width 240 height 29
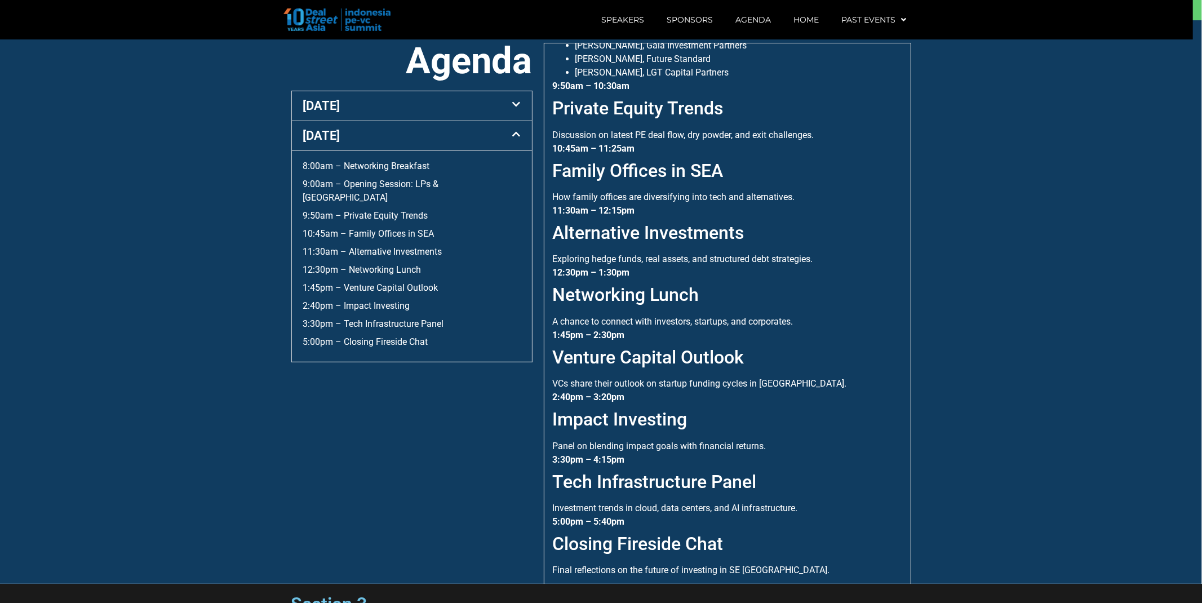
click at [842, 356] on h2 "Venture Capital Outlook" at bounding box center [727, 357] width 349 height 21
click at [843, 350] on h2 "Venture Capital Outlook" at bounding box center [727, 357] width 349 height 21
click at [815, 471] on h2 "Tech Infrastructure Panel" at bounding box center [727, 481] width 349 height 21
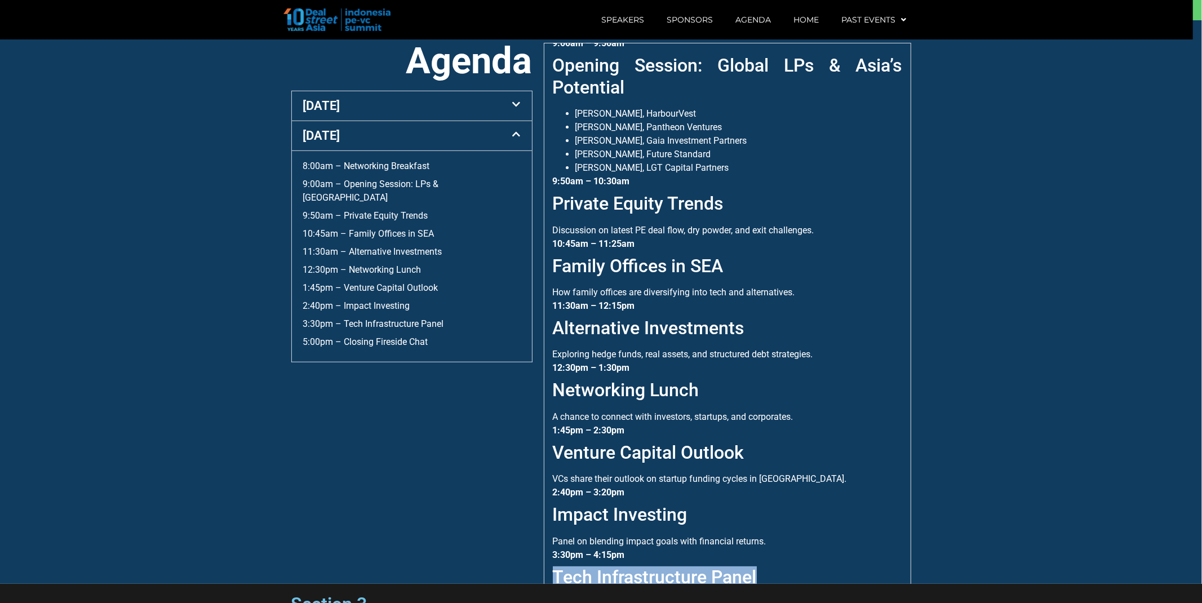
scroll to position [23, 0]
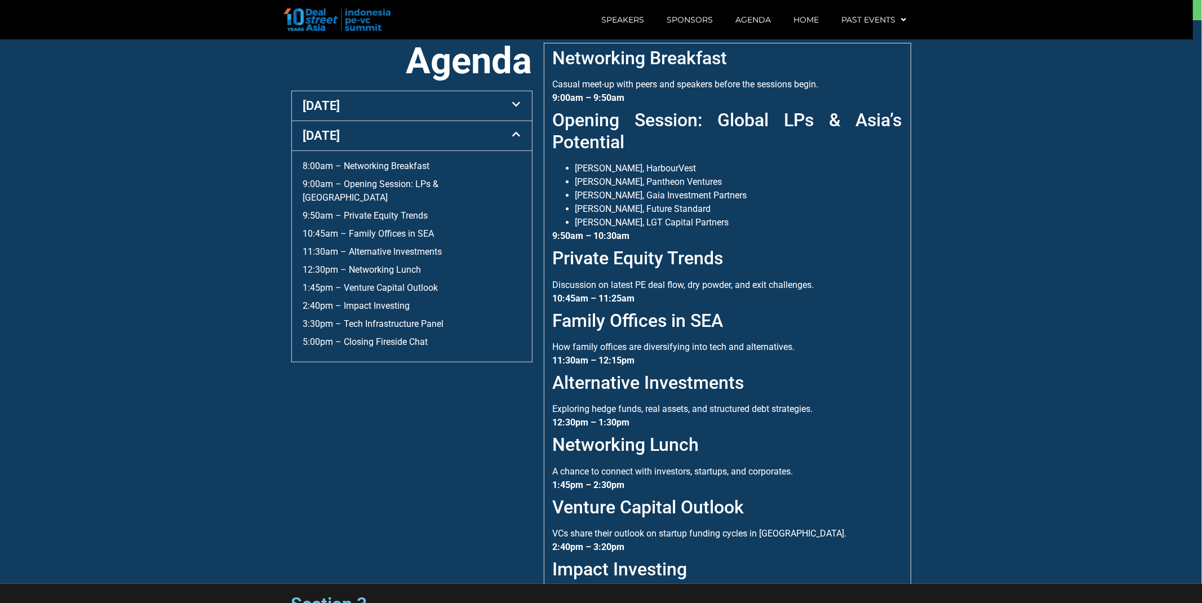
click at [372, 110] on div "[DATE]" at bounding box center [412, 105] width 240 height 29
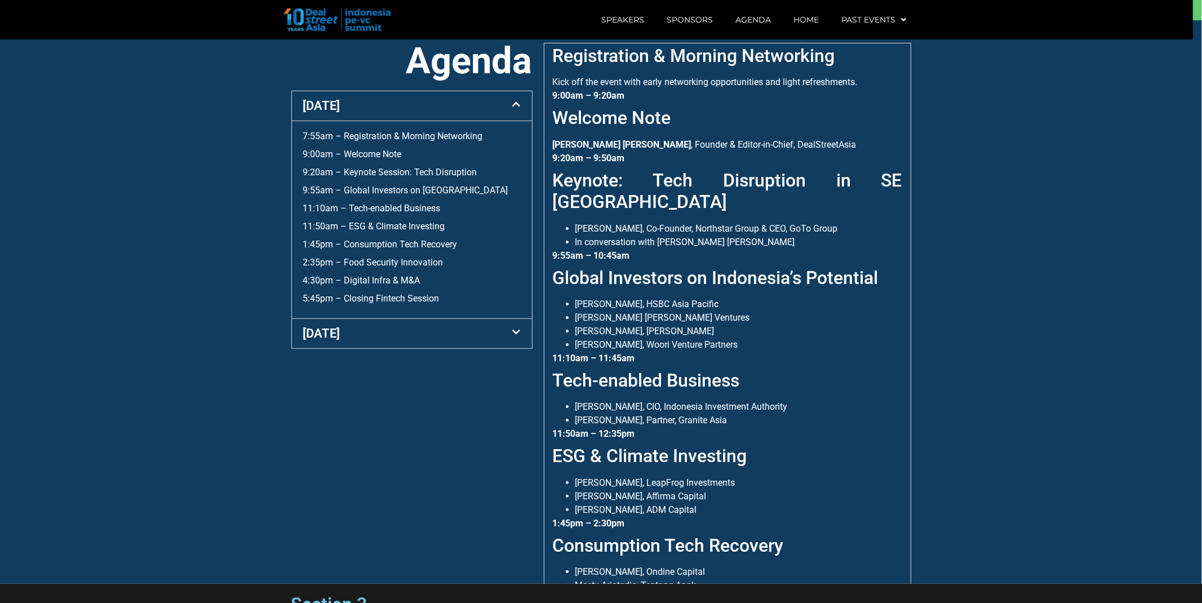
scroll to position [0, 0]
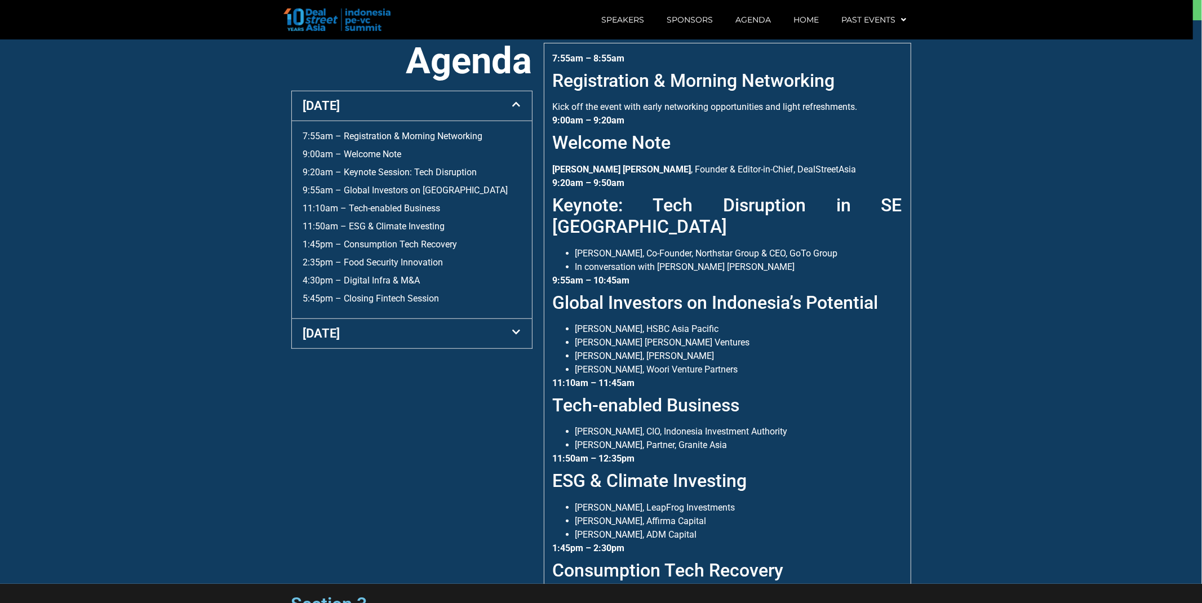
click at [427, 108] on div "[DATE]" at bounding box center [412, 105] width 240 height 29
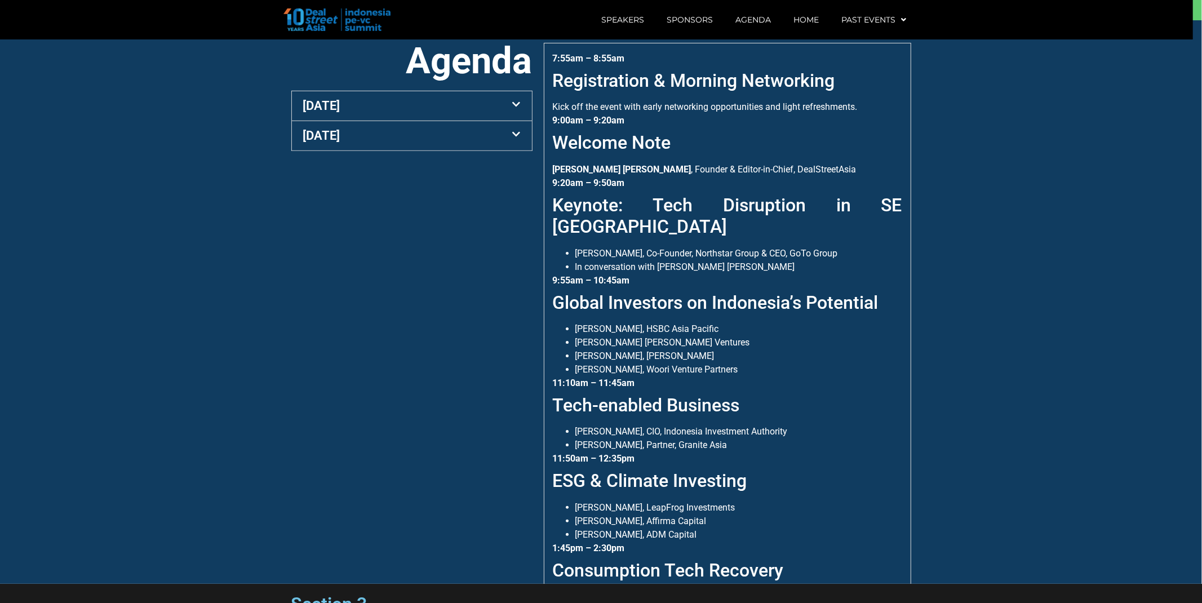
click at [389, 139] on div "[DATE]" at bounding box center [412, 135] width 240 height 29
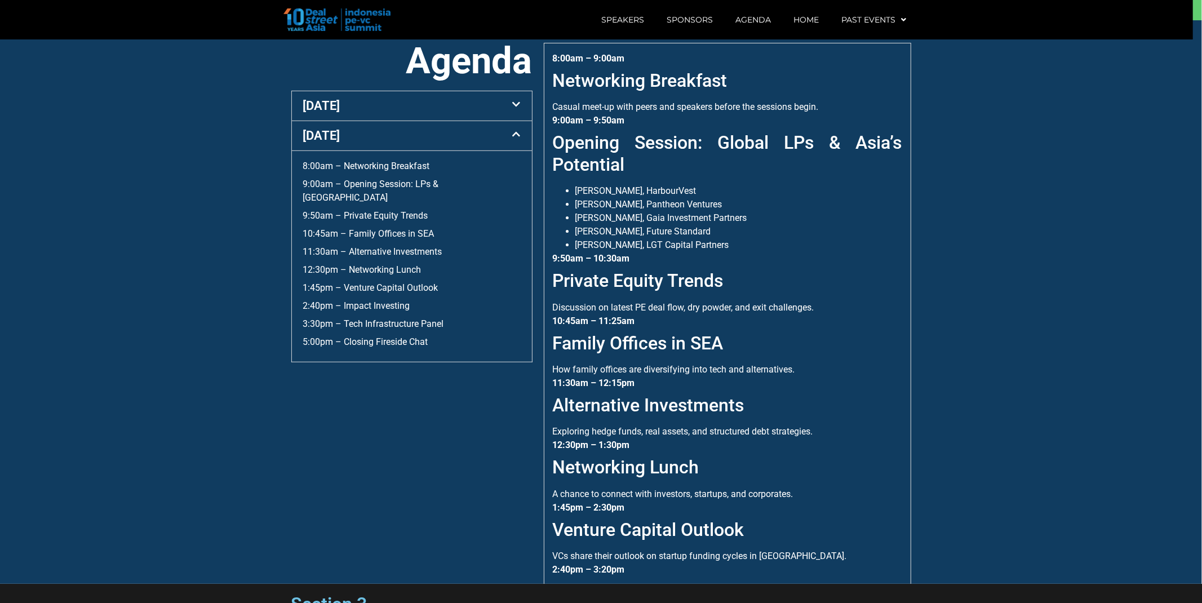
click at [390, 103] on div "[DATE]" at bounding box center [412, 105] width 240 height 29
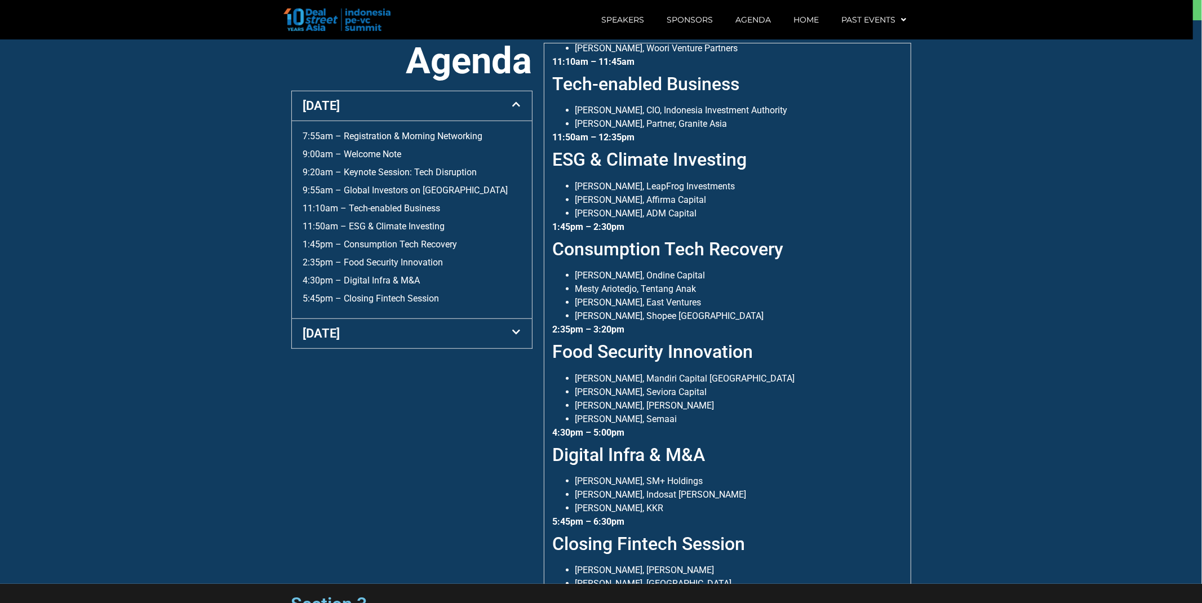
scroll to position [340, 0]
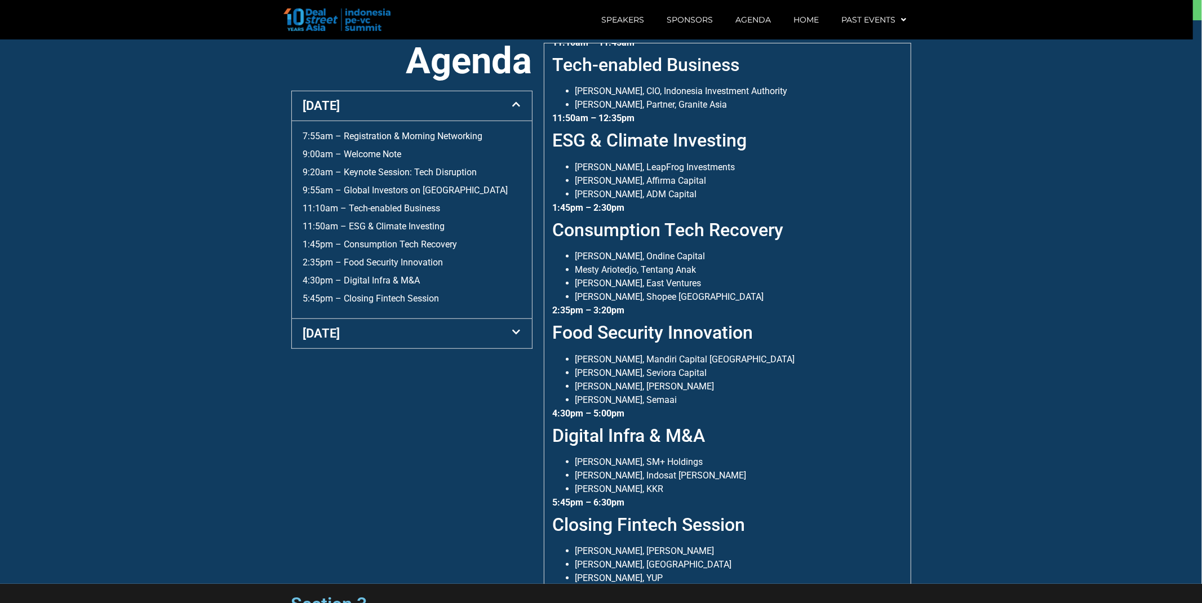
click at [364, 327] on div "[DATE]" at bounding box center [412, 333] width 240 height 29
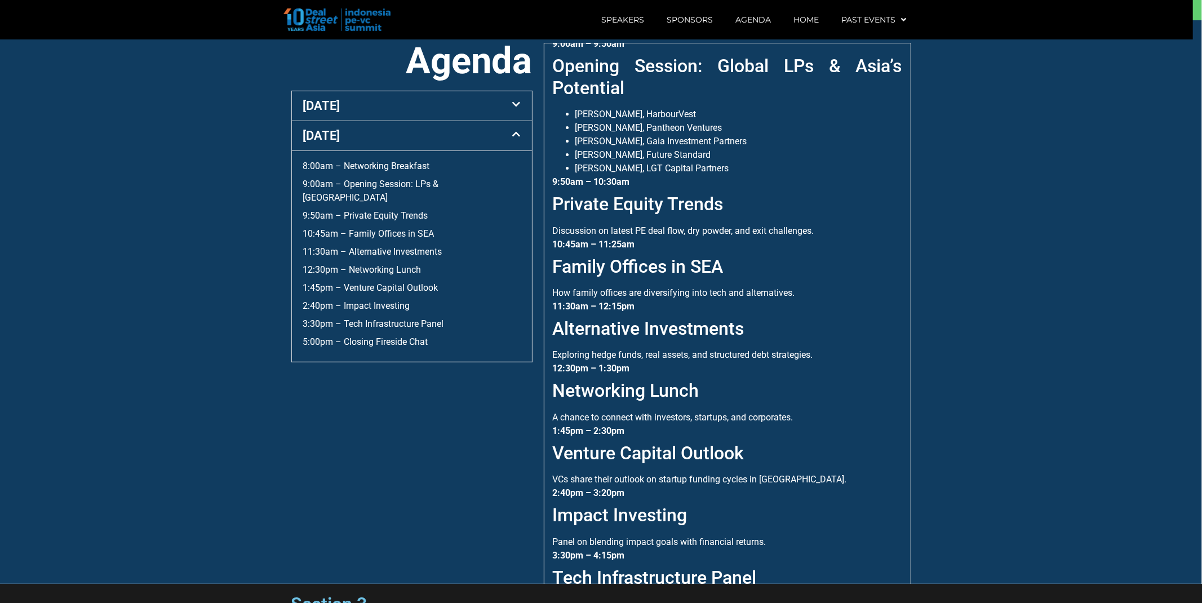
scroll to position [0, 0]
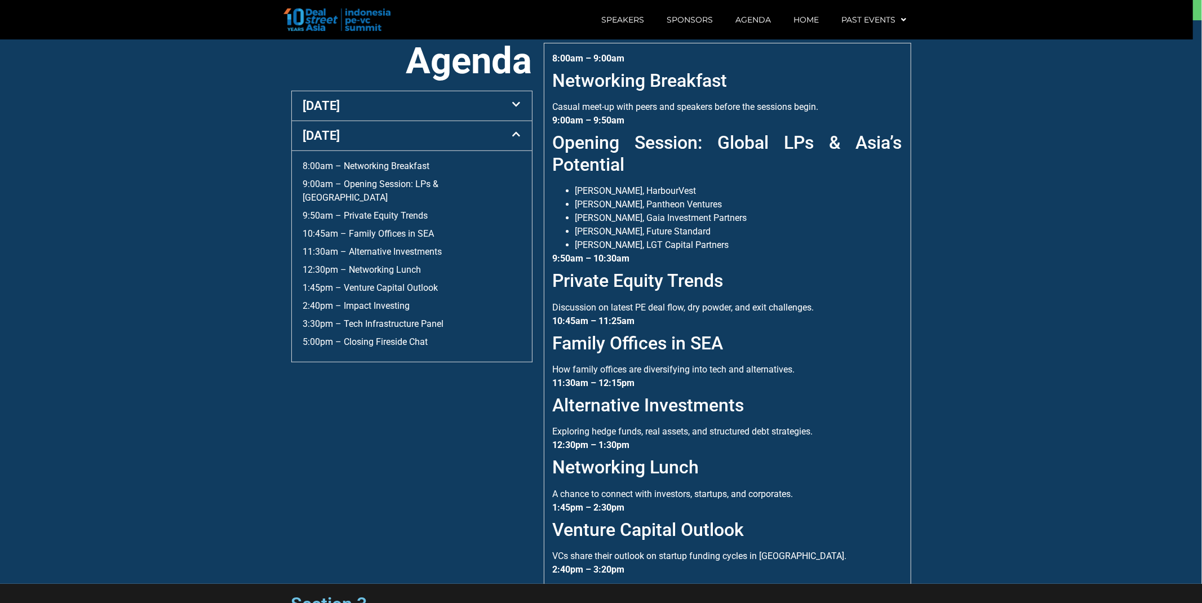
click at [378, 116] on div "[DATE]" at bounding box center [412, 105] width 240 height 29
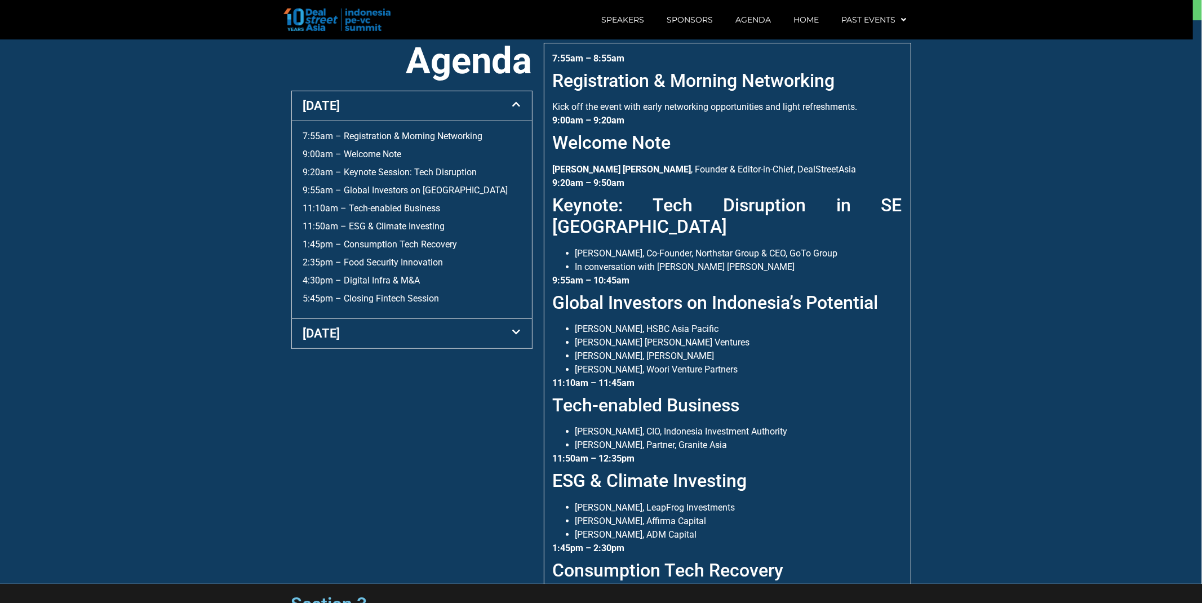
click at [374, 105] on div "[DATE]" at bounding box center [412, 105] width 240 height 29
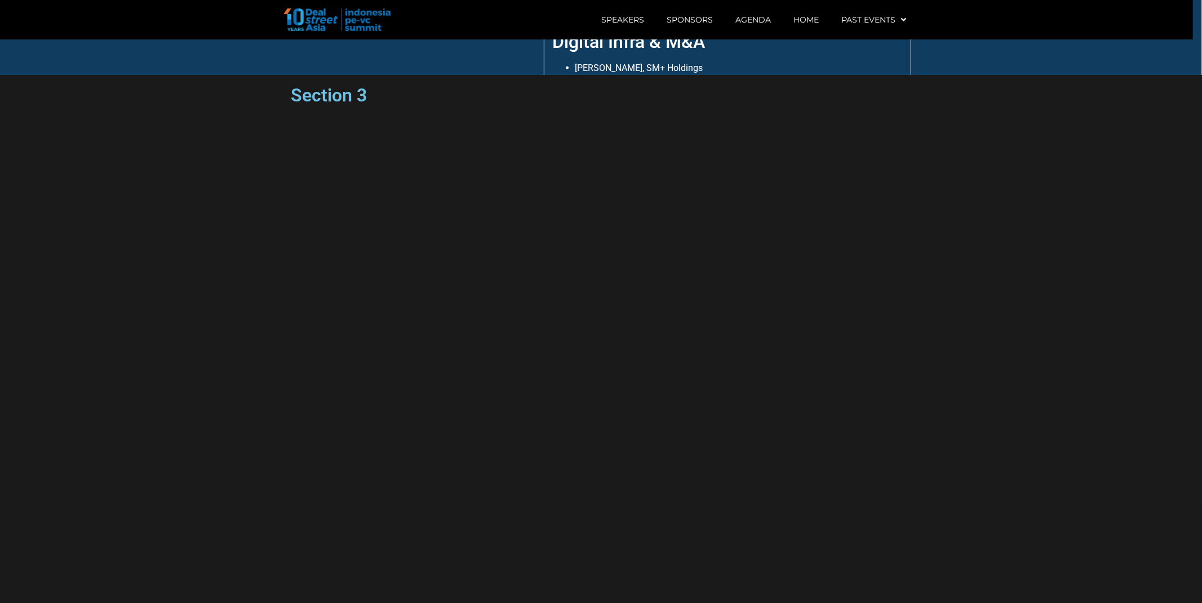
scroll to position [583, 0]
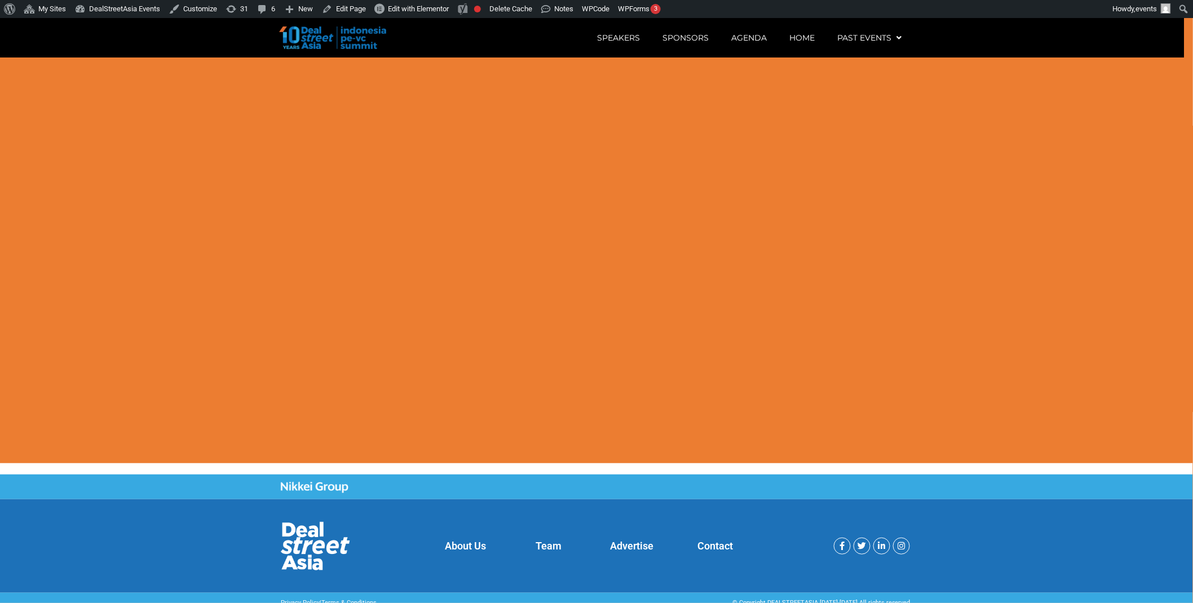
scroll to position [1710, 0]
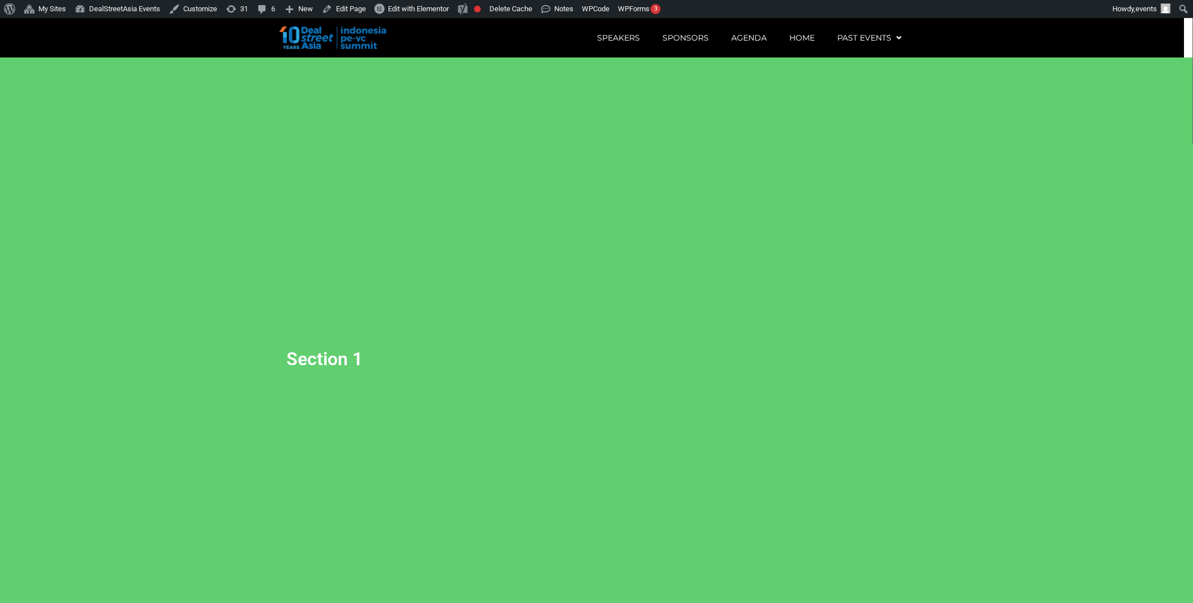
scroll to position [20, 0]
